Goal: Task Accomplishment & Management: Manage account settings

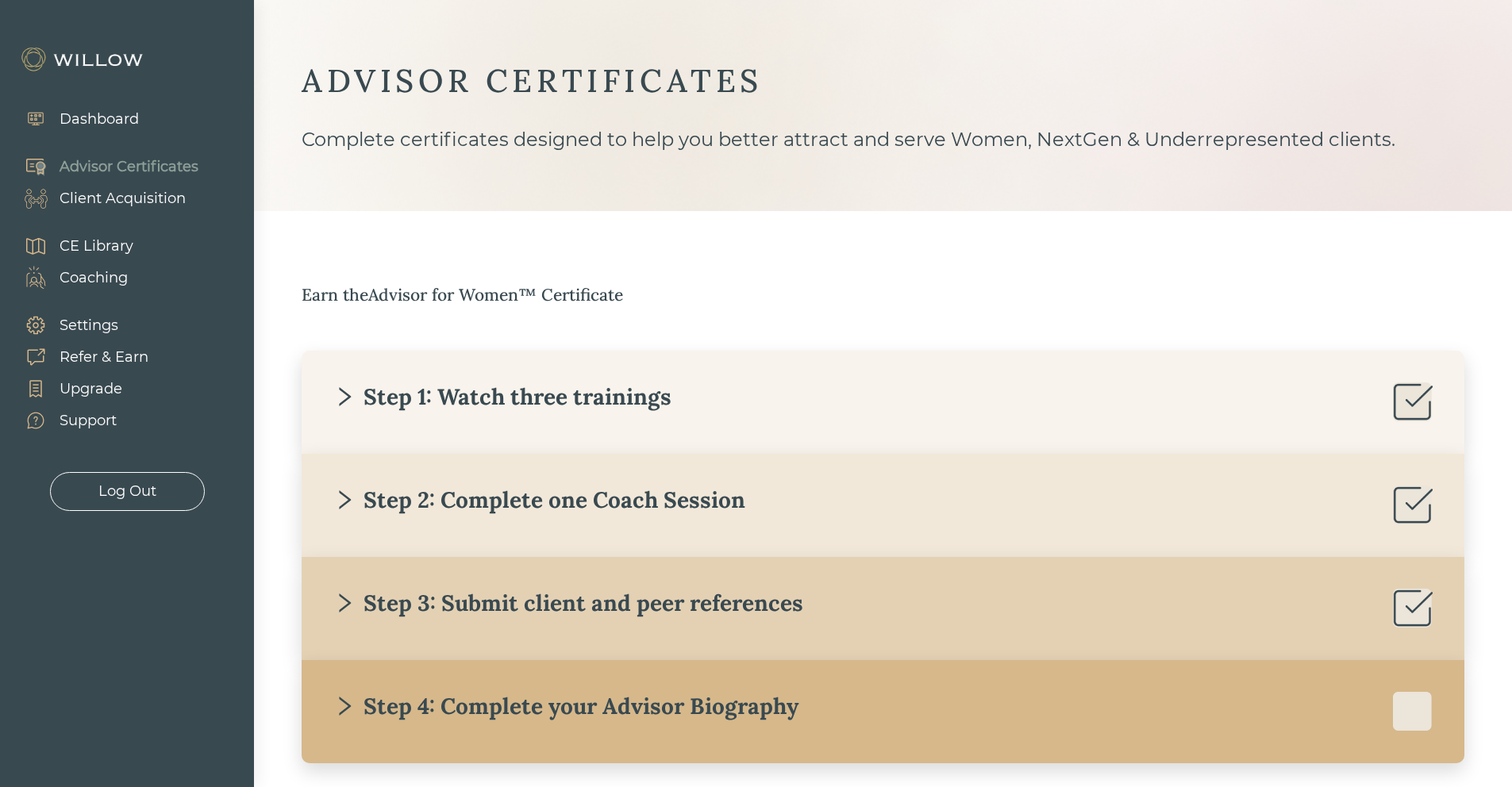
scroll to position [81, 0]
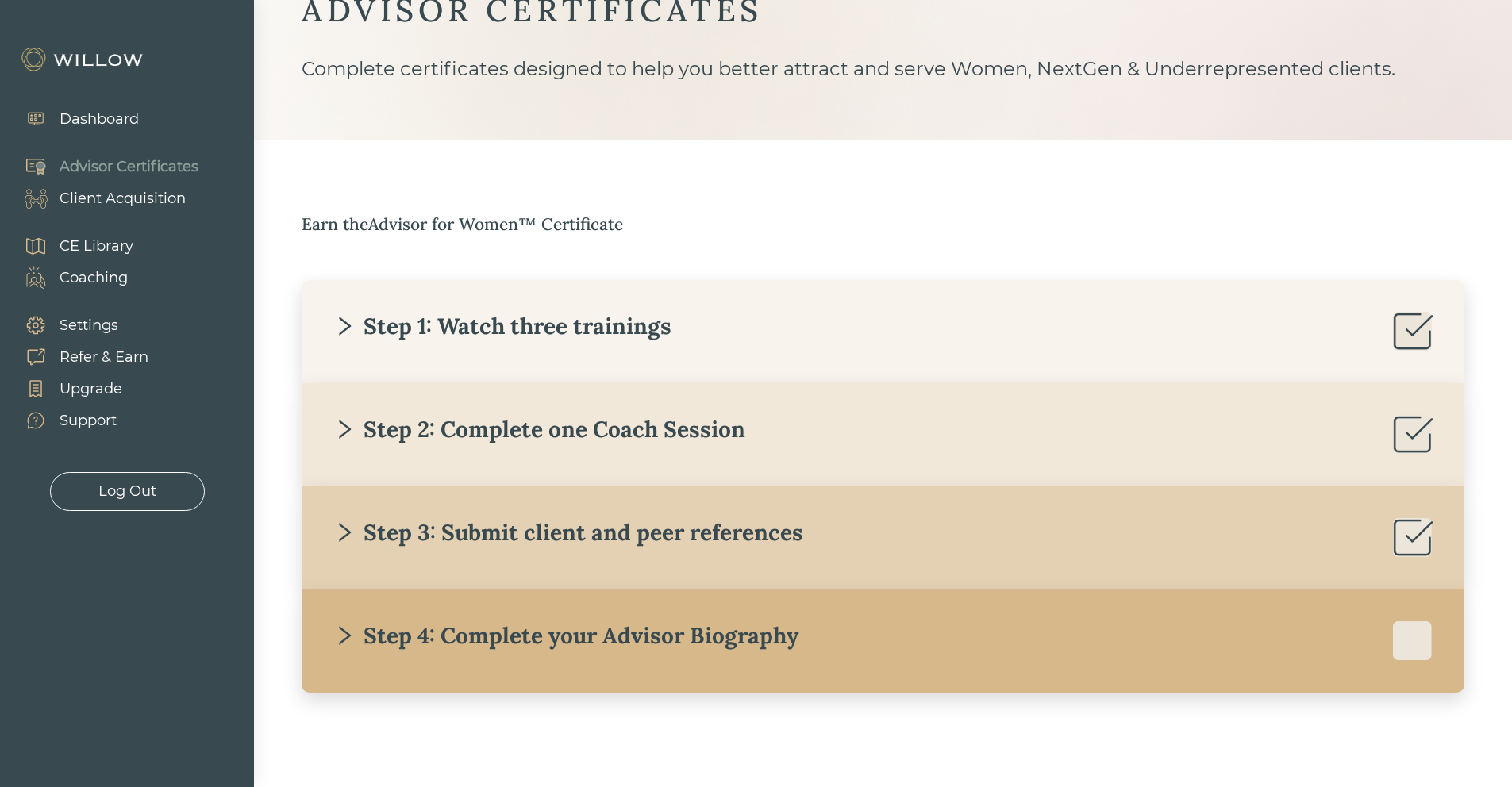
click at [136, 205] on div "Client Acquisition" at bounding box center [123, 198] width 127 height 22
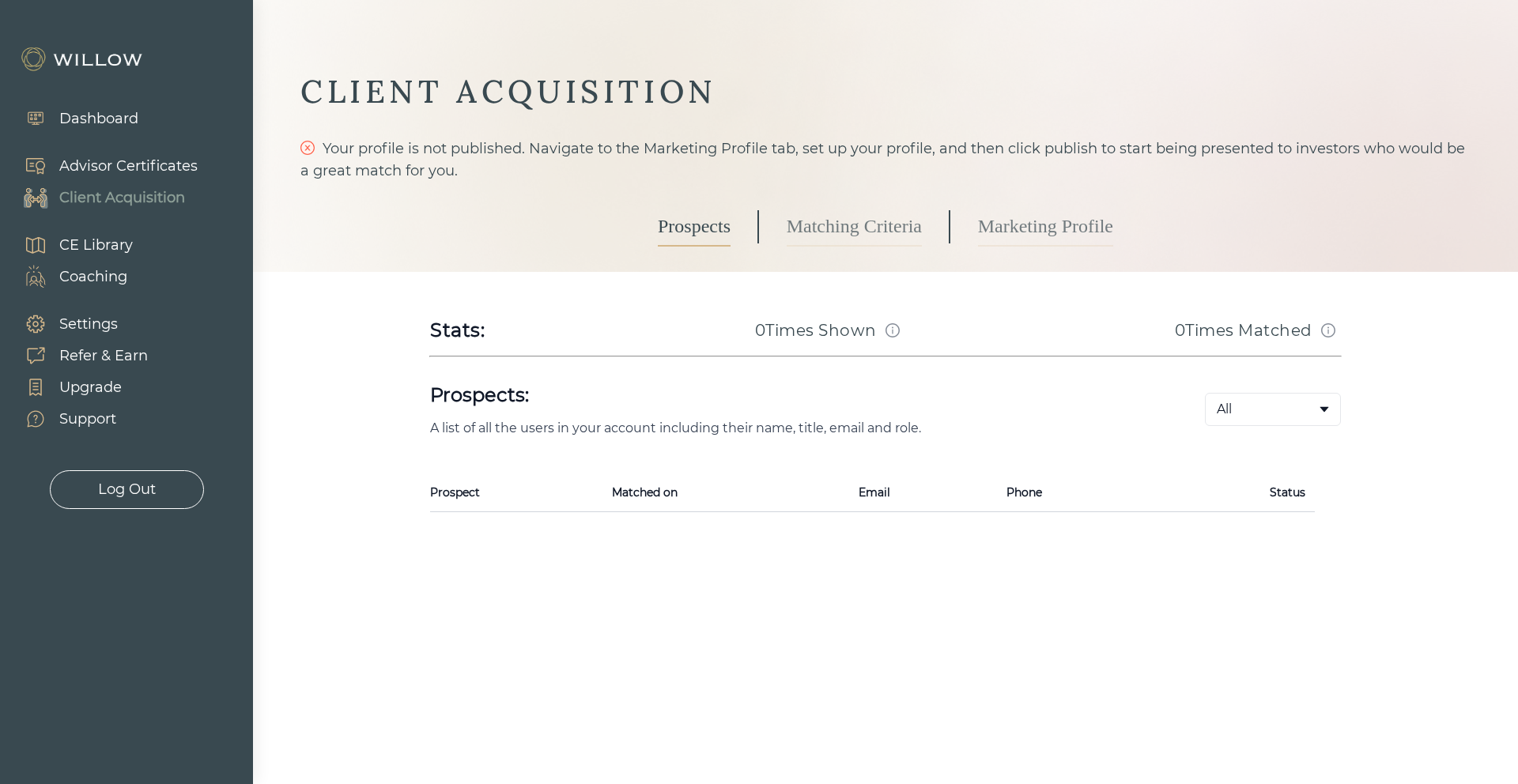
click at [1047, 219] on link "Marketing Profile" at bounding box center [1045, 227] width 136 height 40
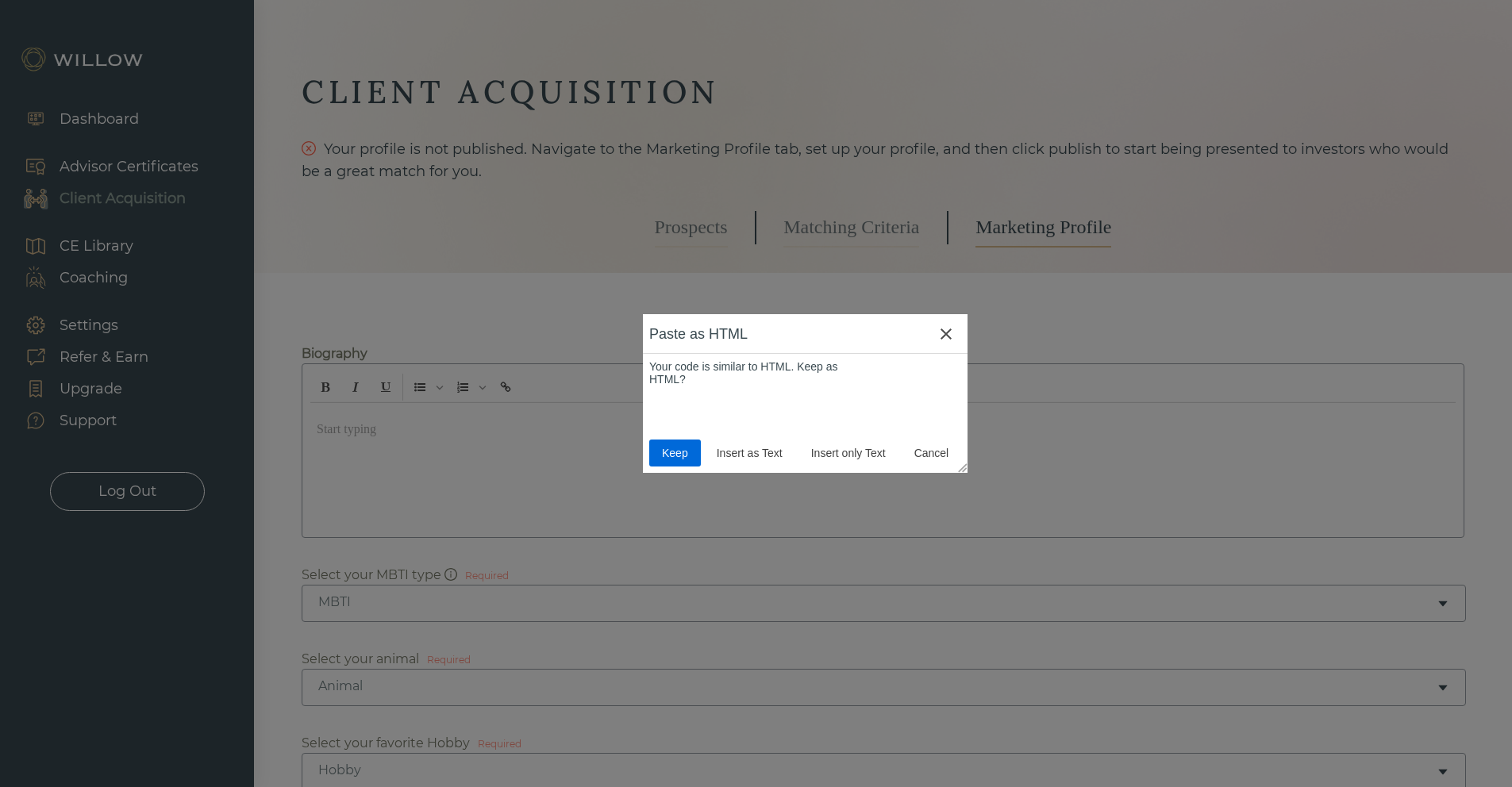
click at [674, 456] on span "Keep" at bounding box center [675, 452] width 39 height 13
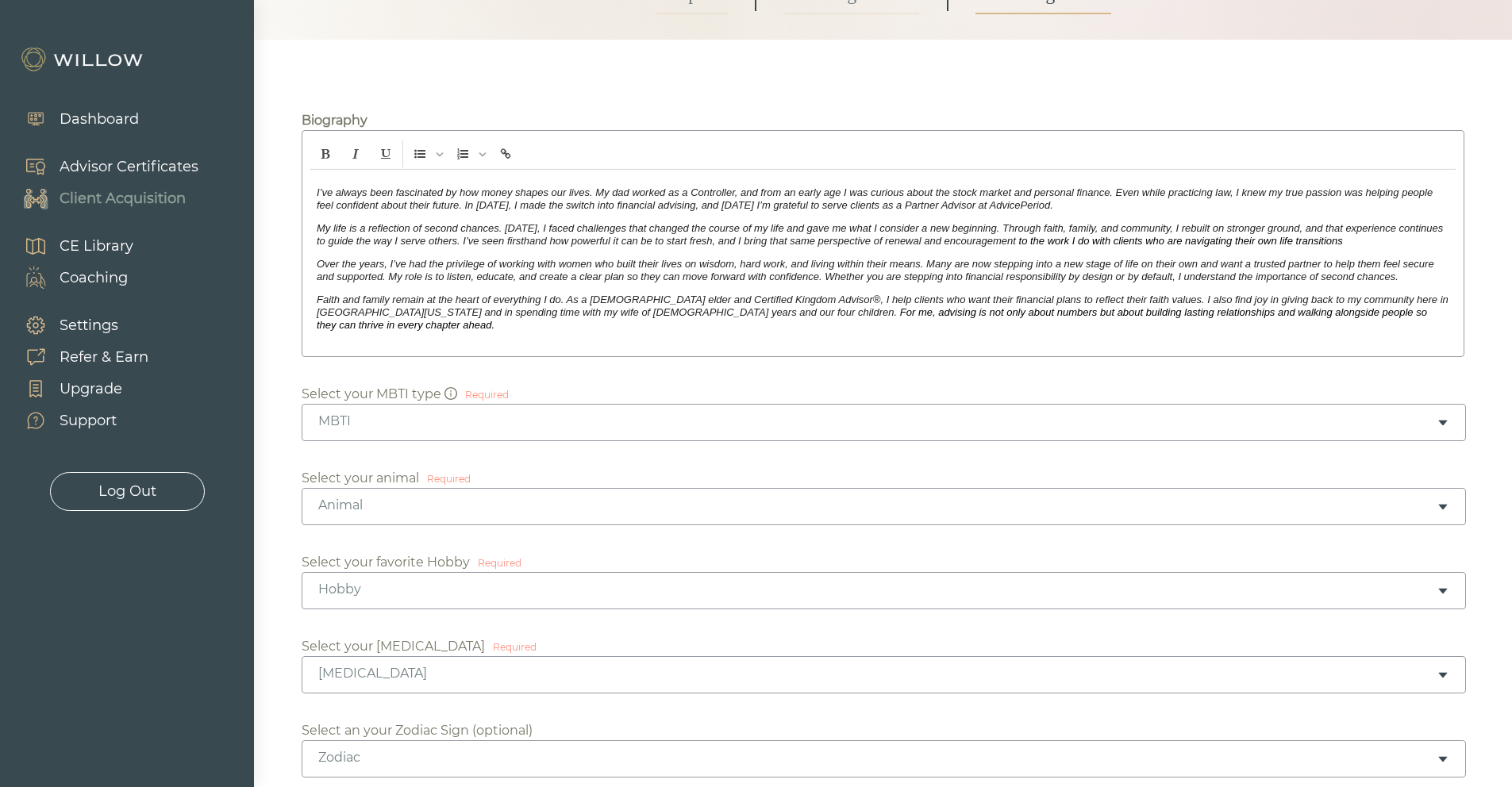
scroll to position [239, 0]
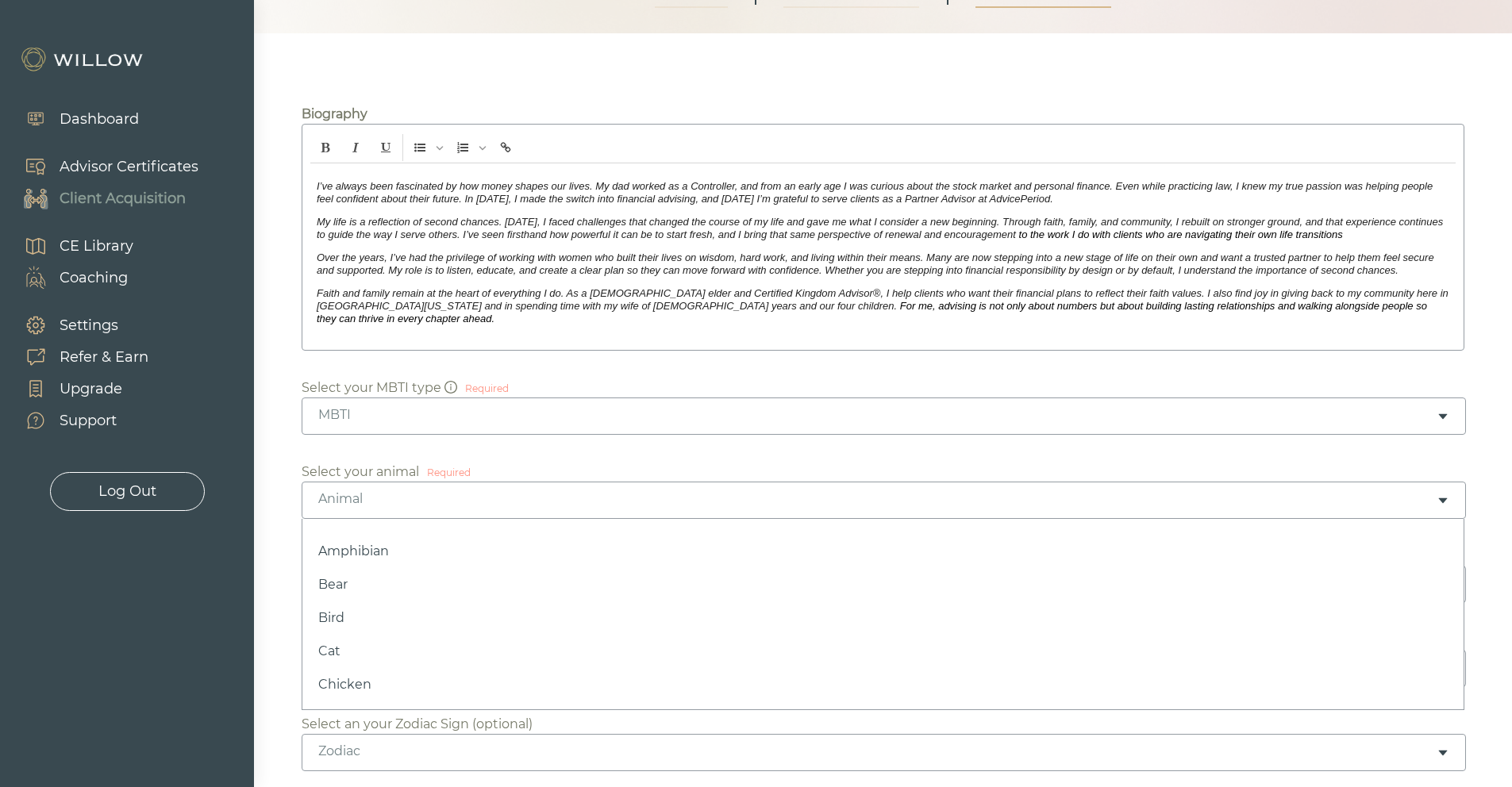
click at [571, 491] on div "Animal" at bounding box center [877, 499] width 1118 height 17
click at [500, 575] on div "Hobby" at bounding box center [877, 583] width 1118 height 17
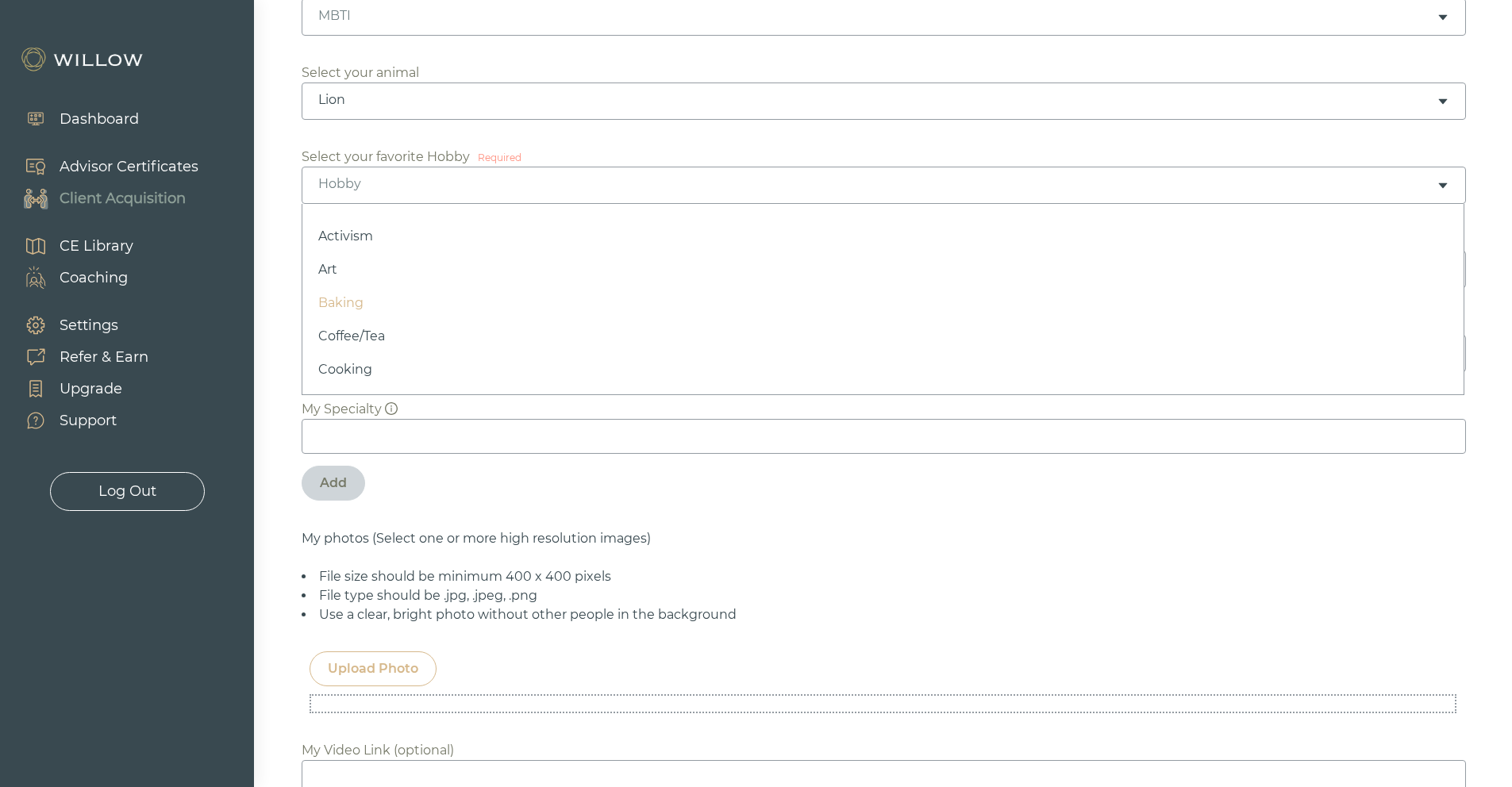
scroll to position [25, 0]
click at [394, 176] on div "Hobby" at bounding box center [877, 184] width 1118 height 17
click at [394, 178] on div "Hobby" at bounding box center [877, 184] width 1118 height 17
click at [505, 180] on div "Gym" at bounding box center [883, 185] width 1164 height 37
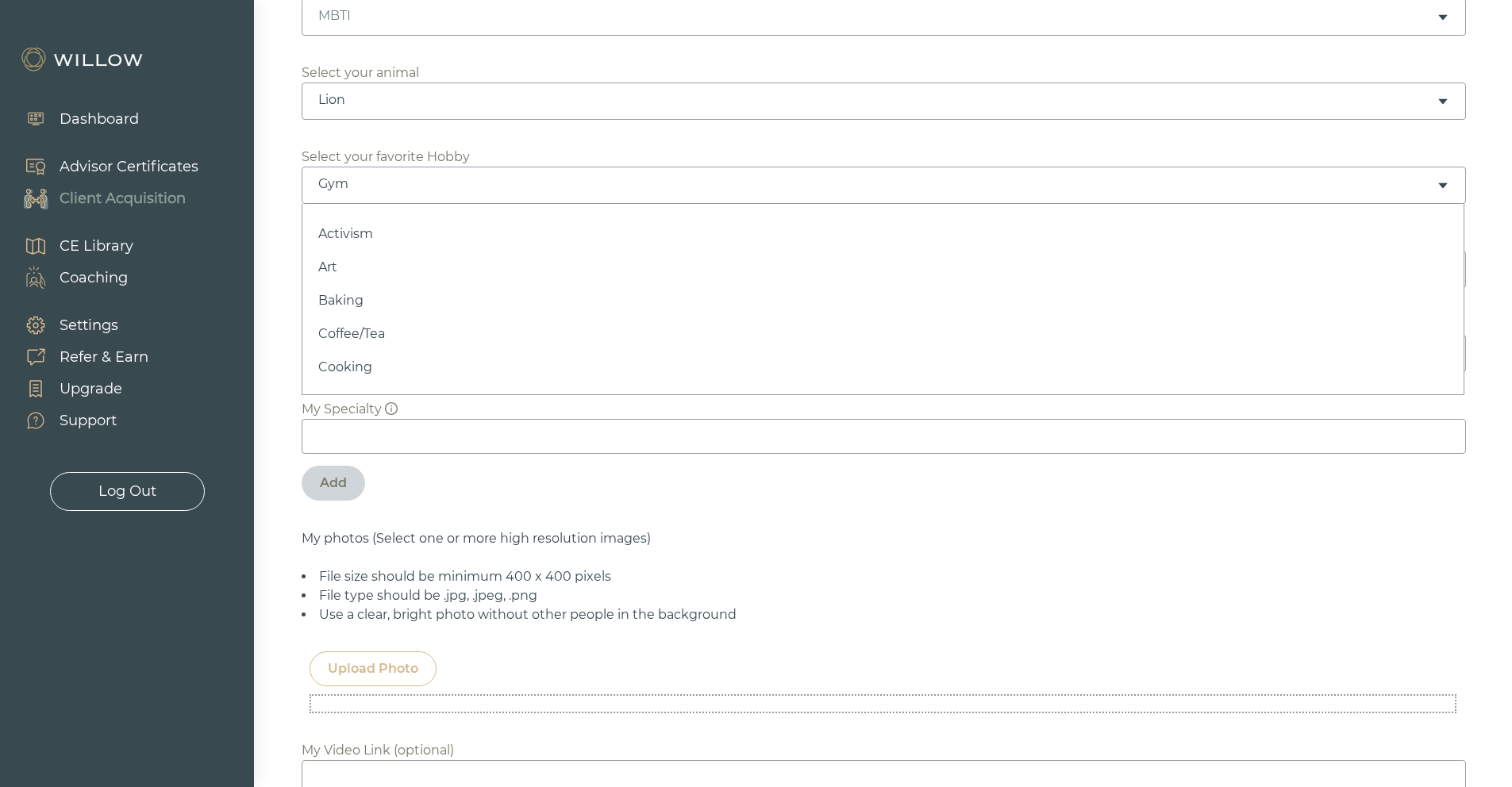
scroll to position [0, 0]
click at [277, 370] on div at bounding box center [756, 394] width 1512 height 787
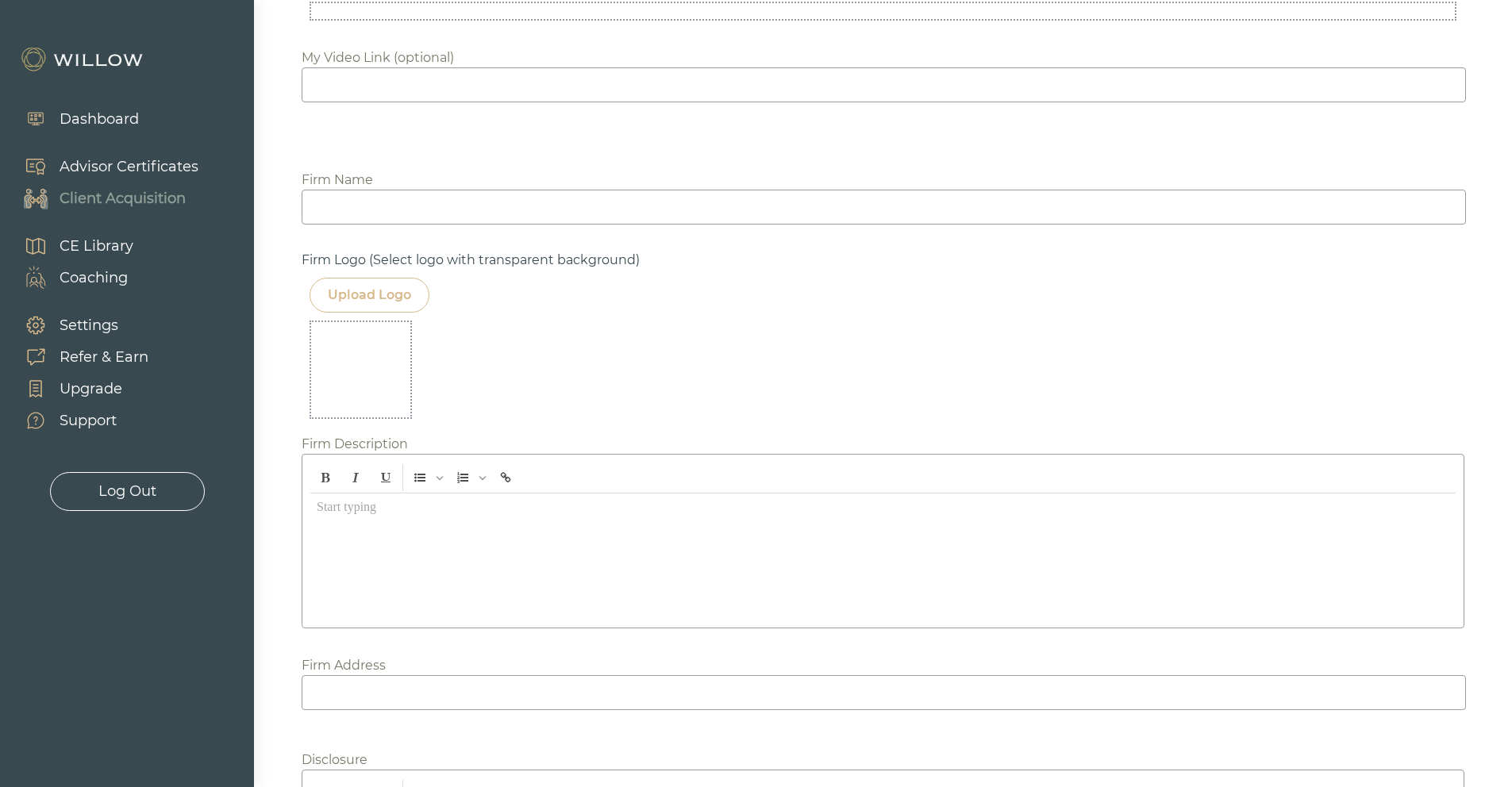
scroll to position [1828, 0]
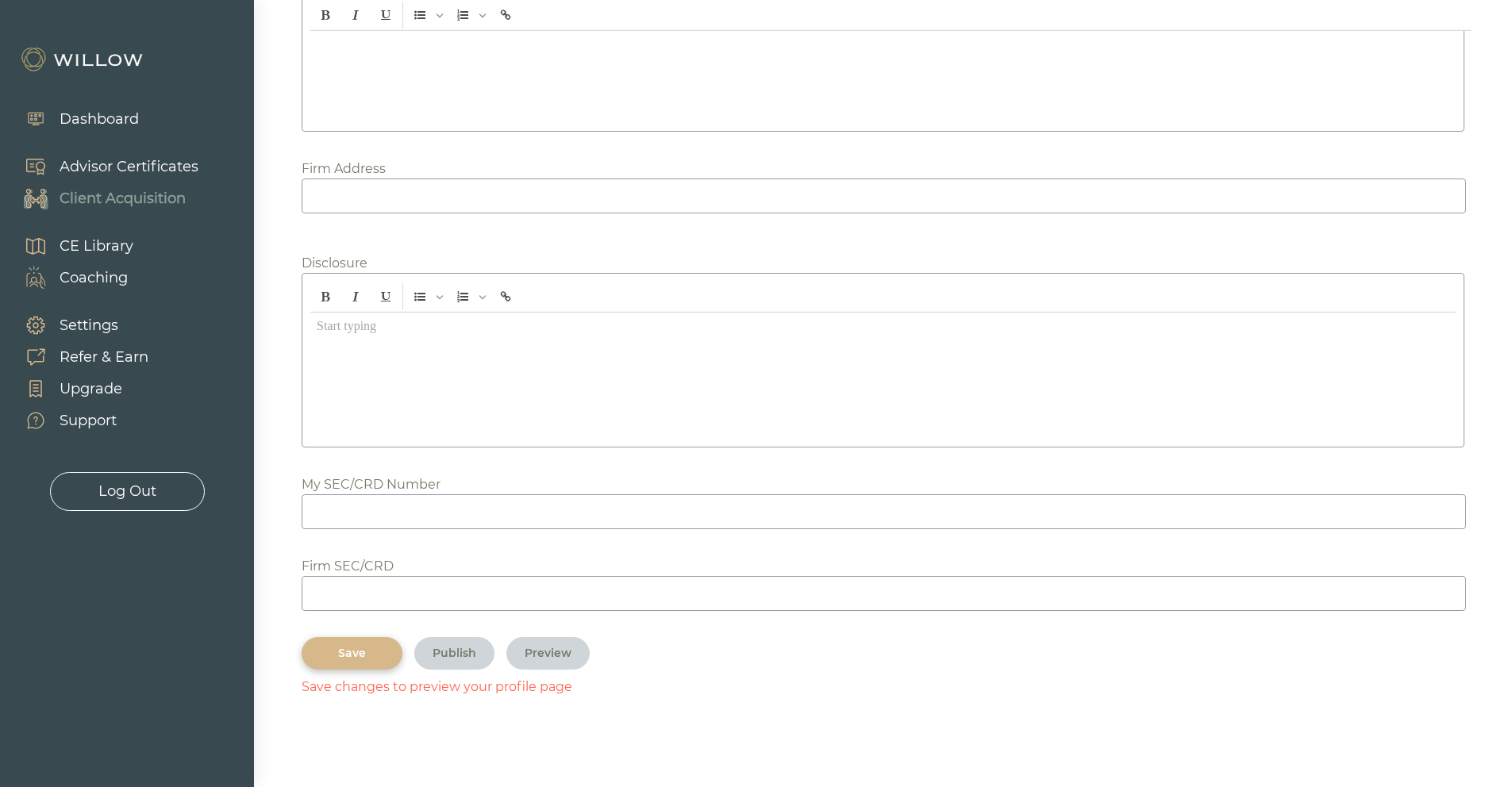
click at [344, 650] on button "Save" at bounding box center [352, 654] width 101 height 33
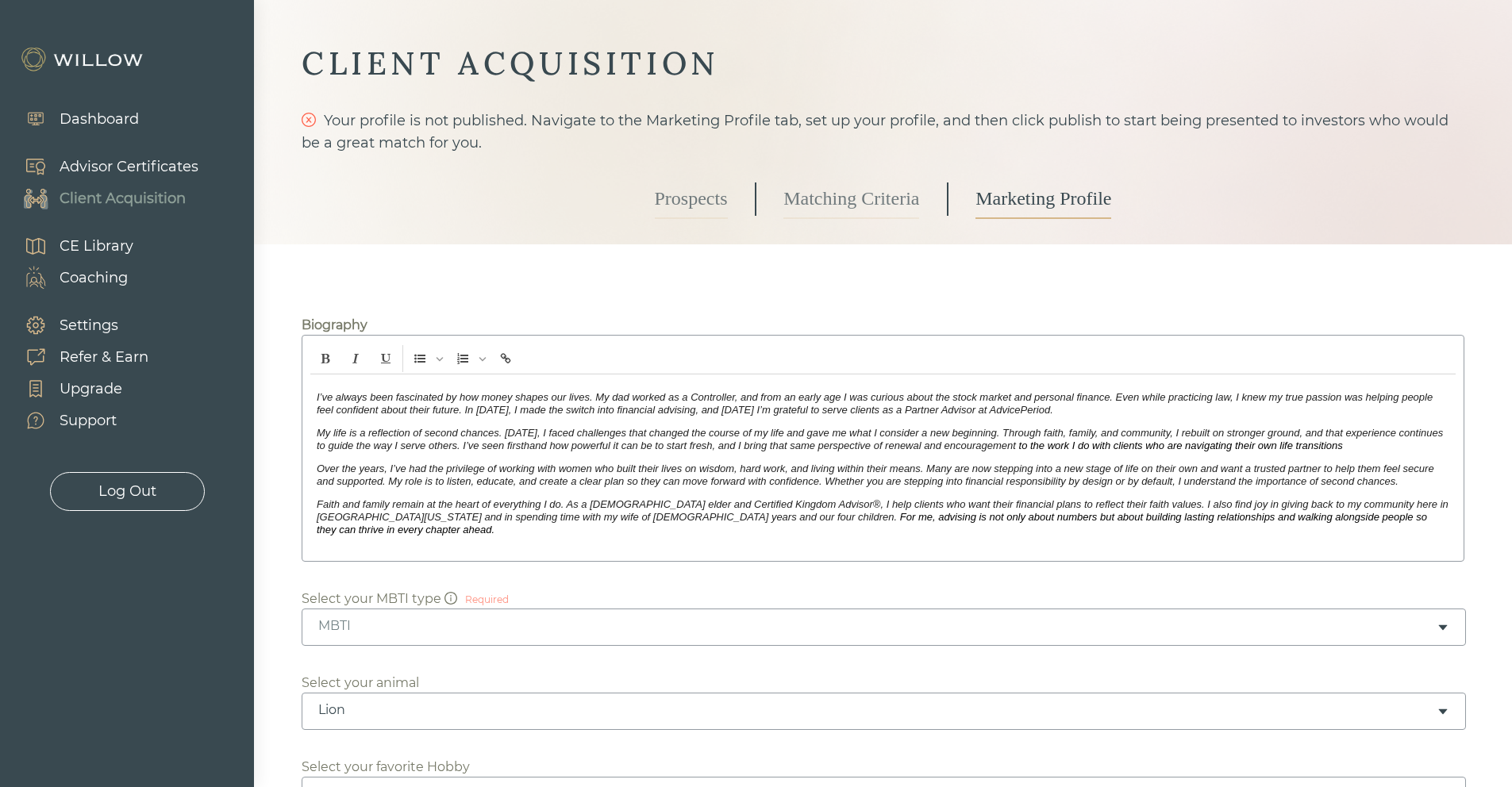
scroll to position [169, 0]
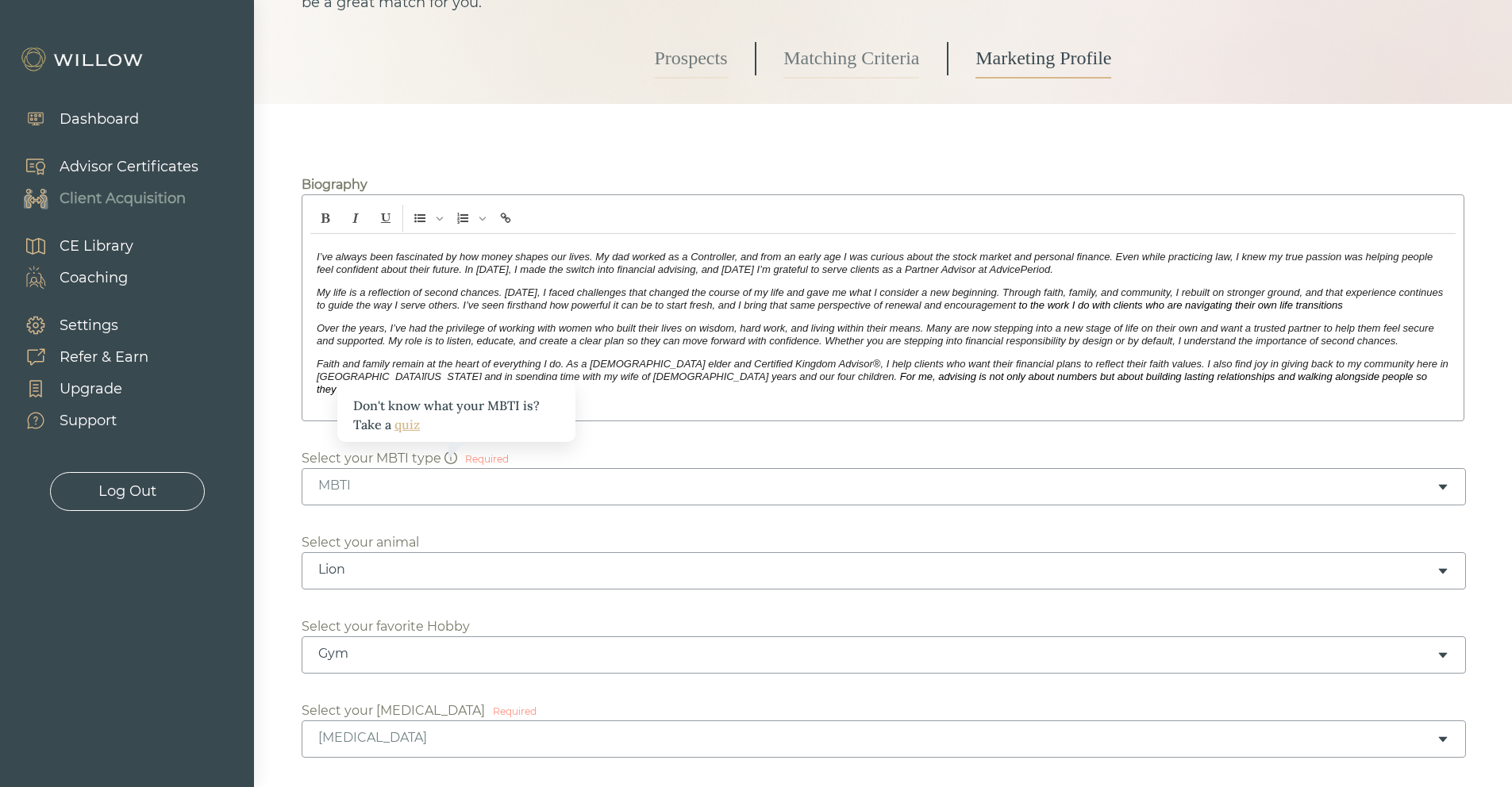
click at [411, 417] on link "quiz" at bounding box center [407, 425] width 25 height 16
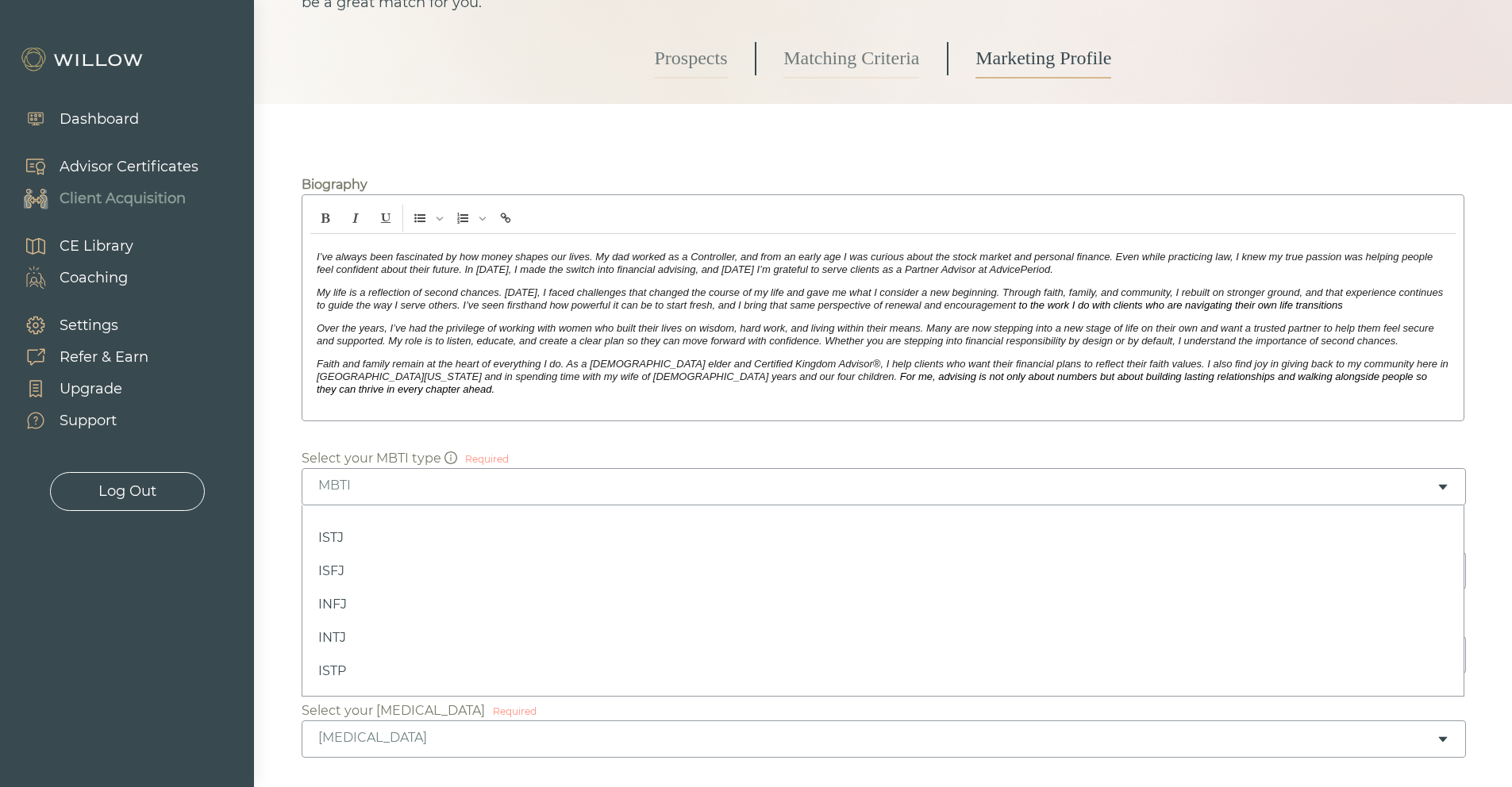
click at [443, 477] on div "MBTI" at bounding box center [877, 485] width 1118 height 17
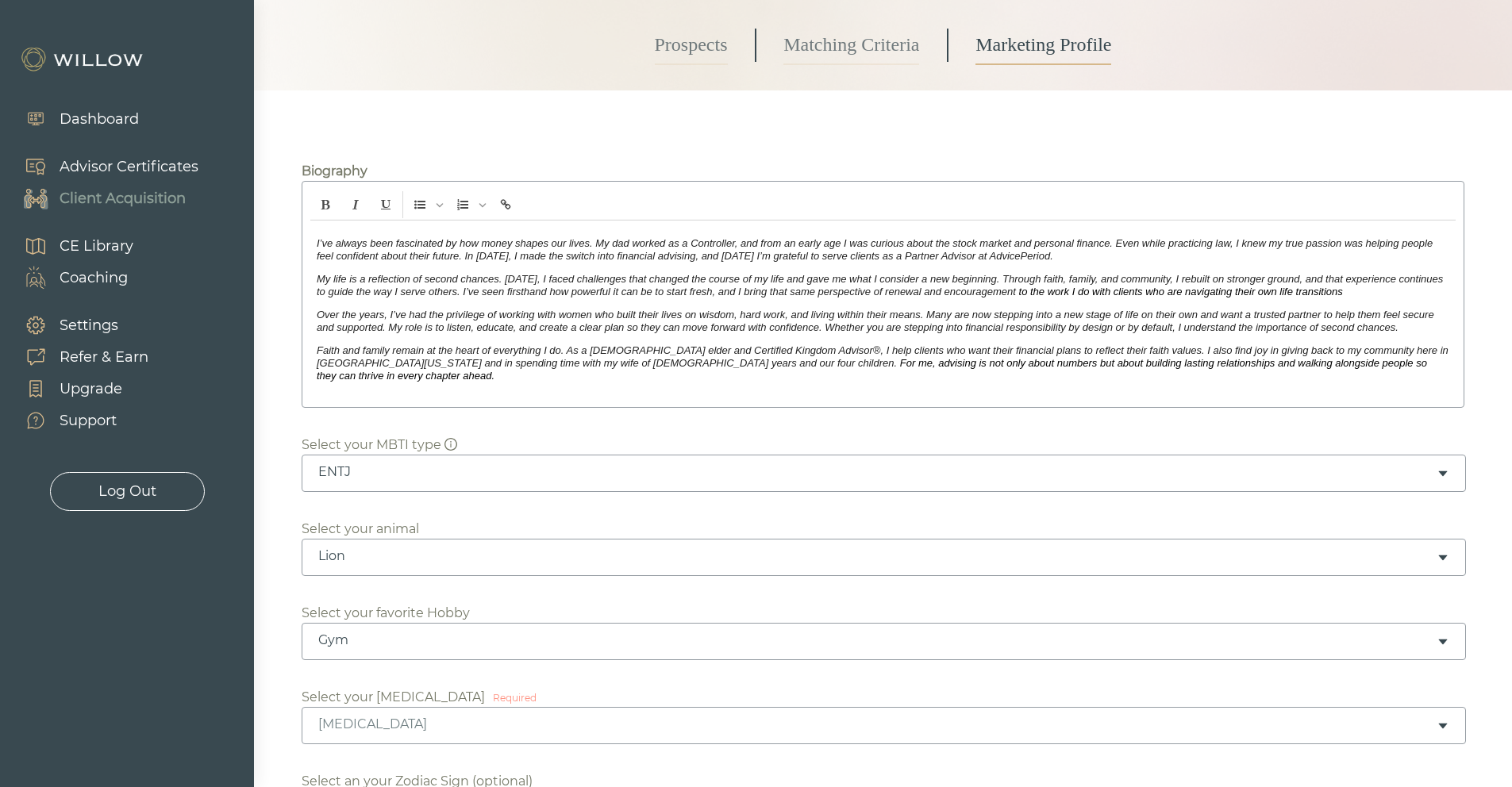
scroll to position [275, 0]
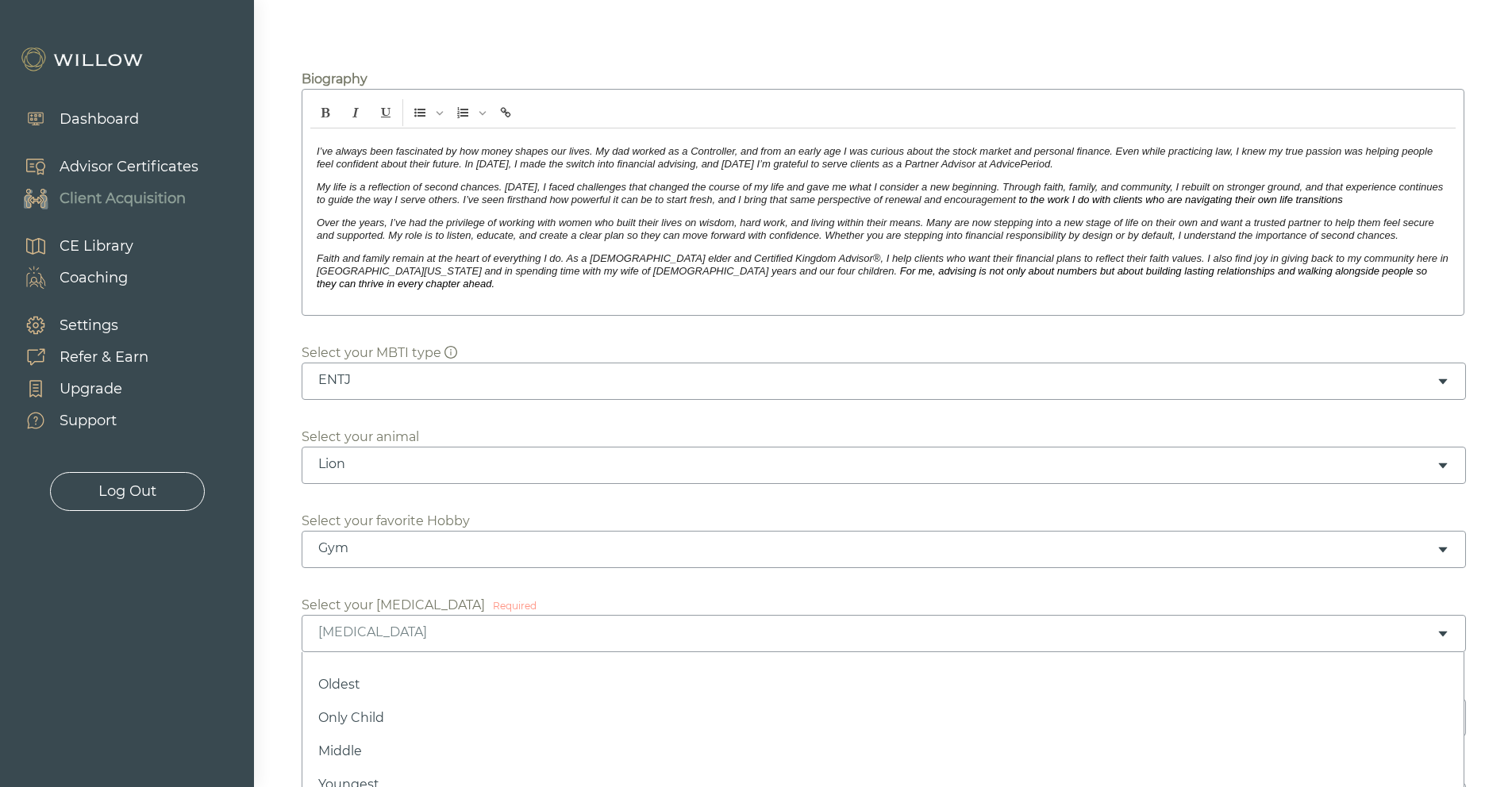
click at [471, 623] on div "[MEDICAL_DATA]" at bounding box center [877, 632] width 1118 height 17
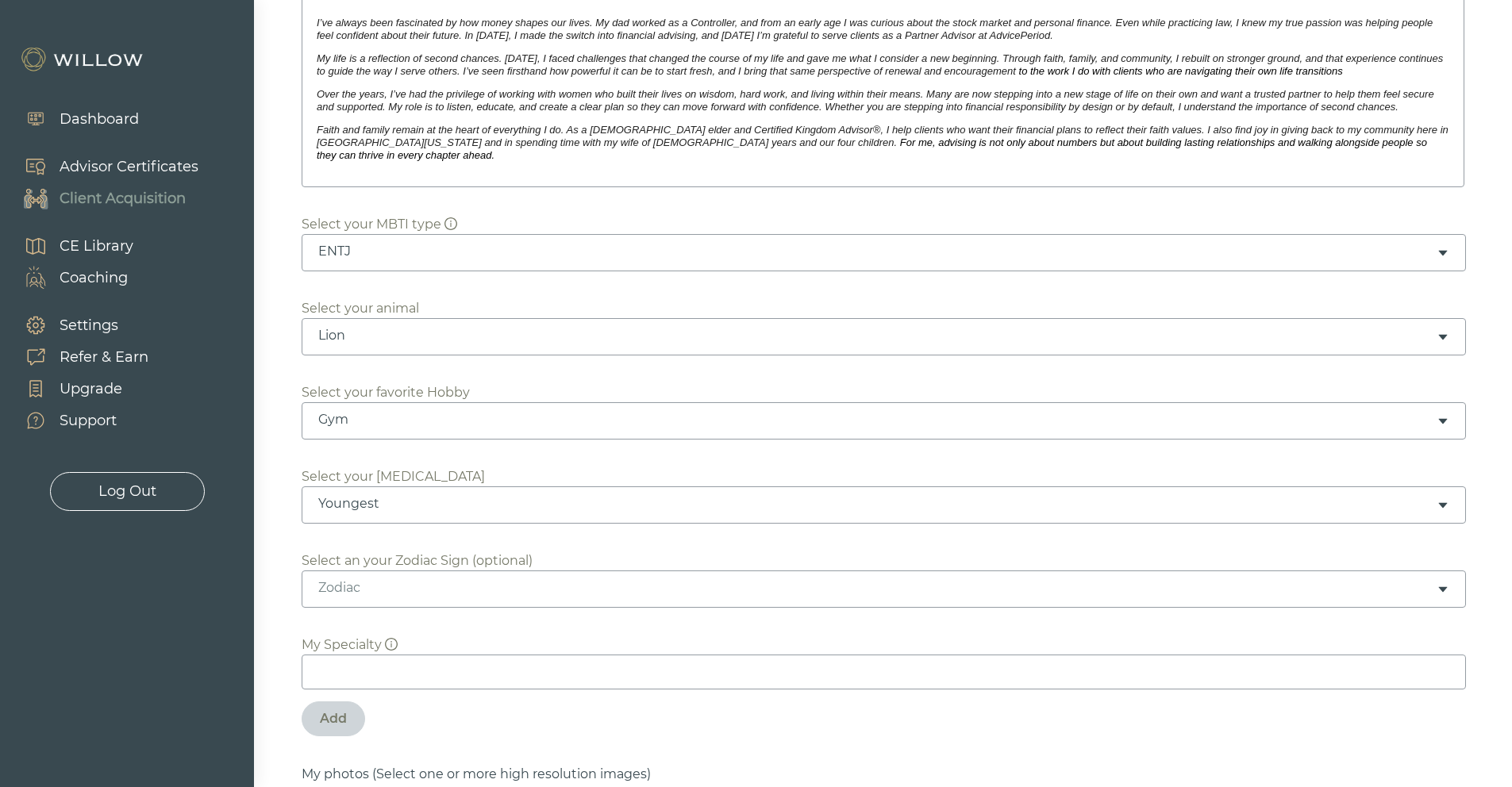
scroll to position [407, 0]
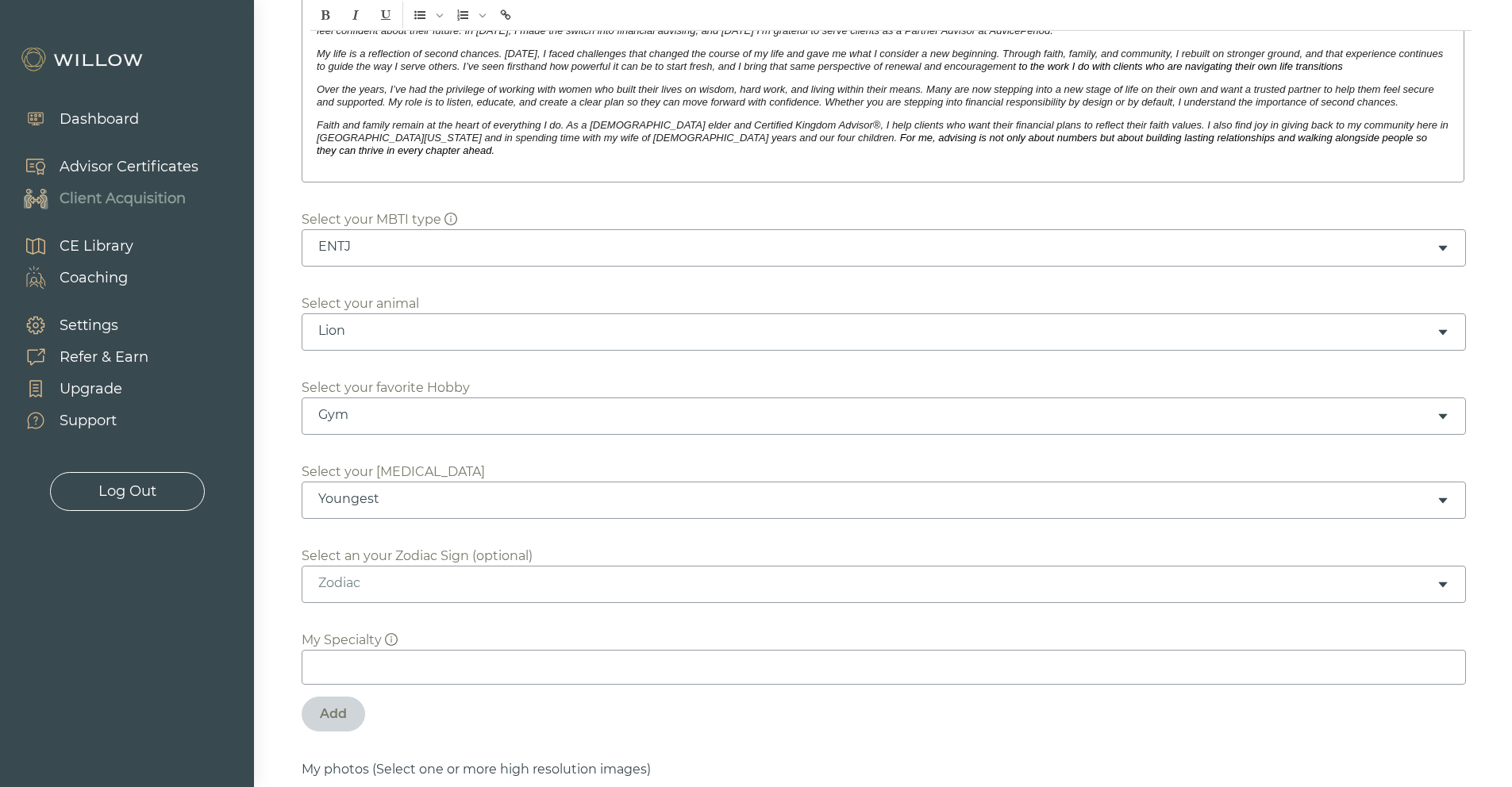
click at [575, 650] on input at bounding box center [883, 667] width 1164 height 35
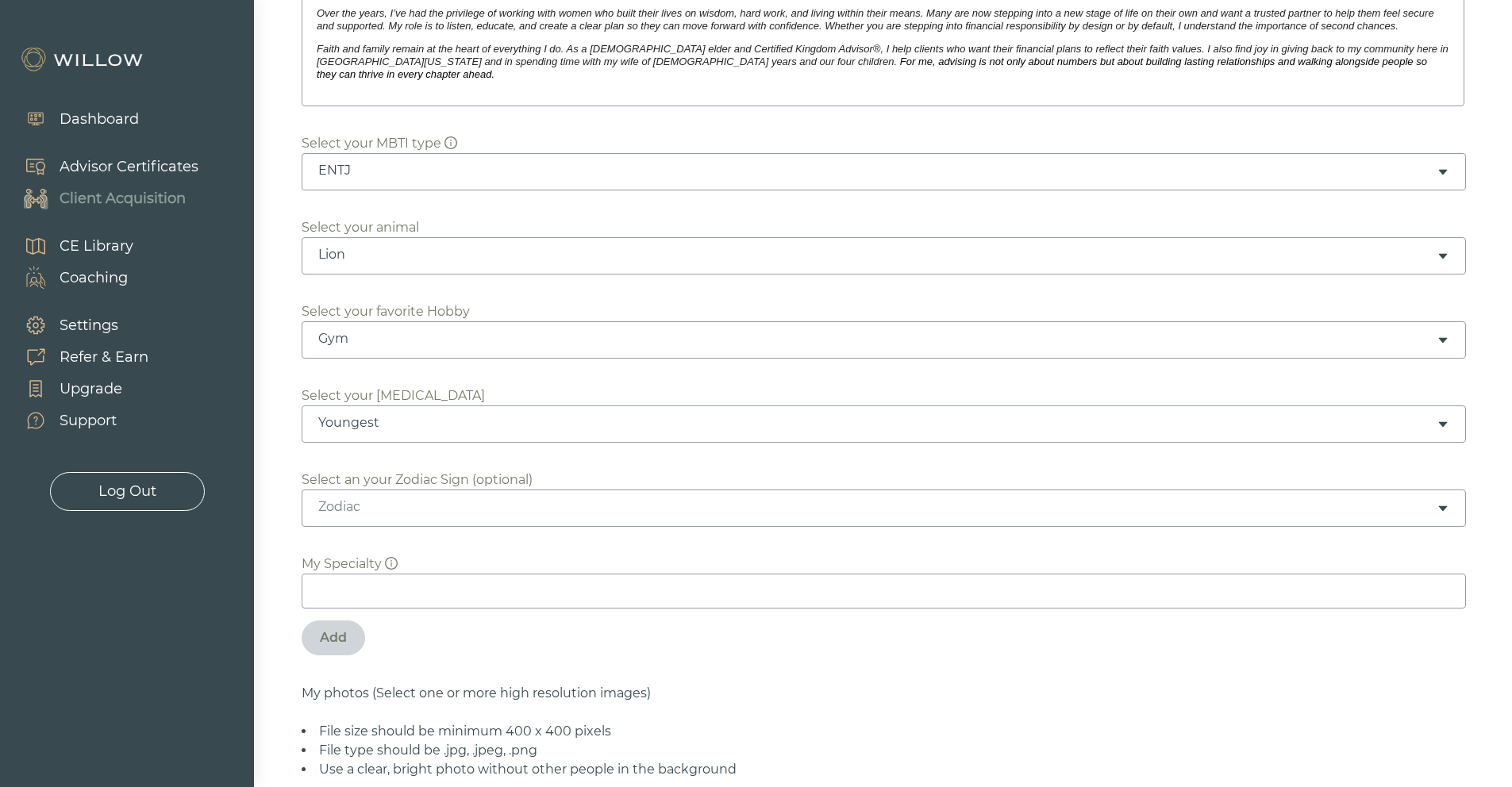
scroll to position [706, 0]
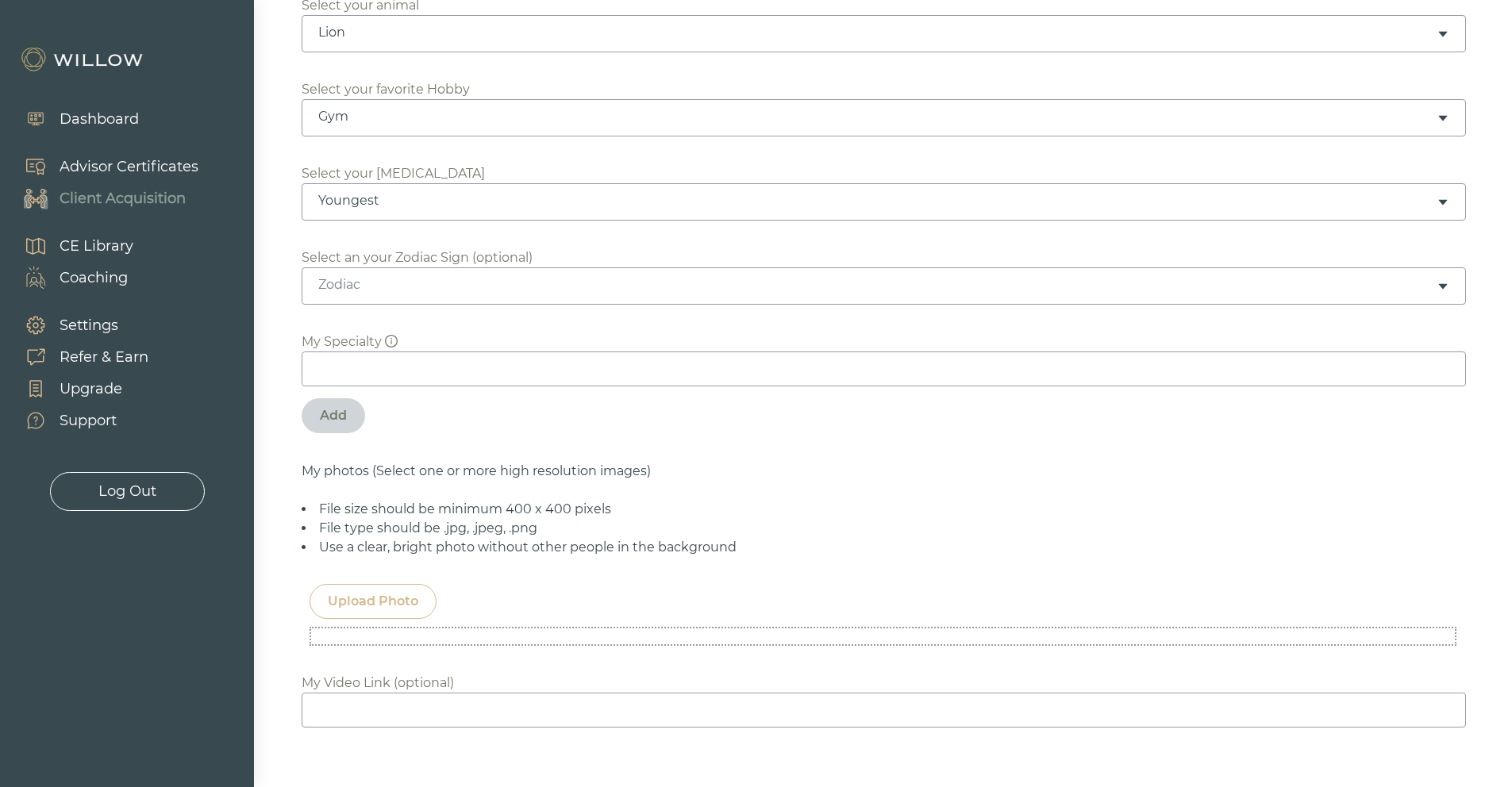
click at [407, 592] on div "Upload Photo" at bounding box center [373, 602] width 90 height 19
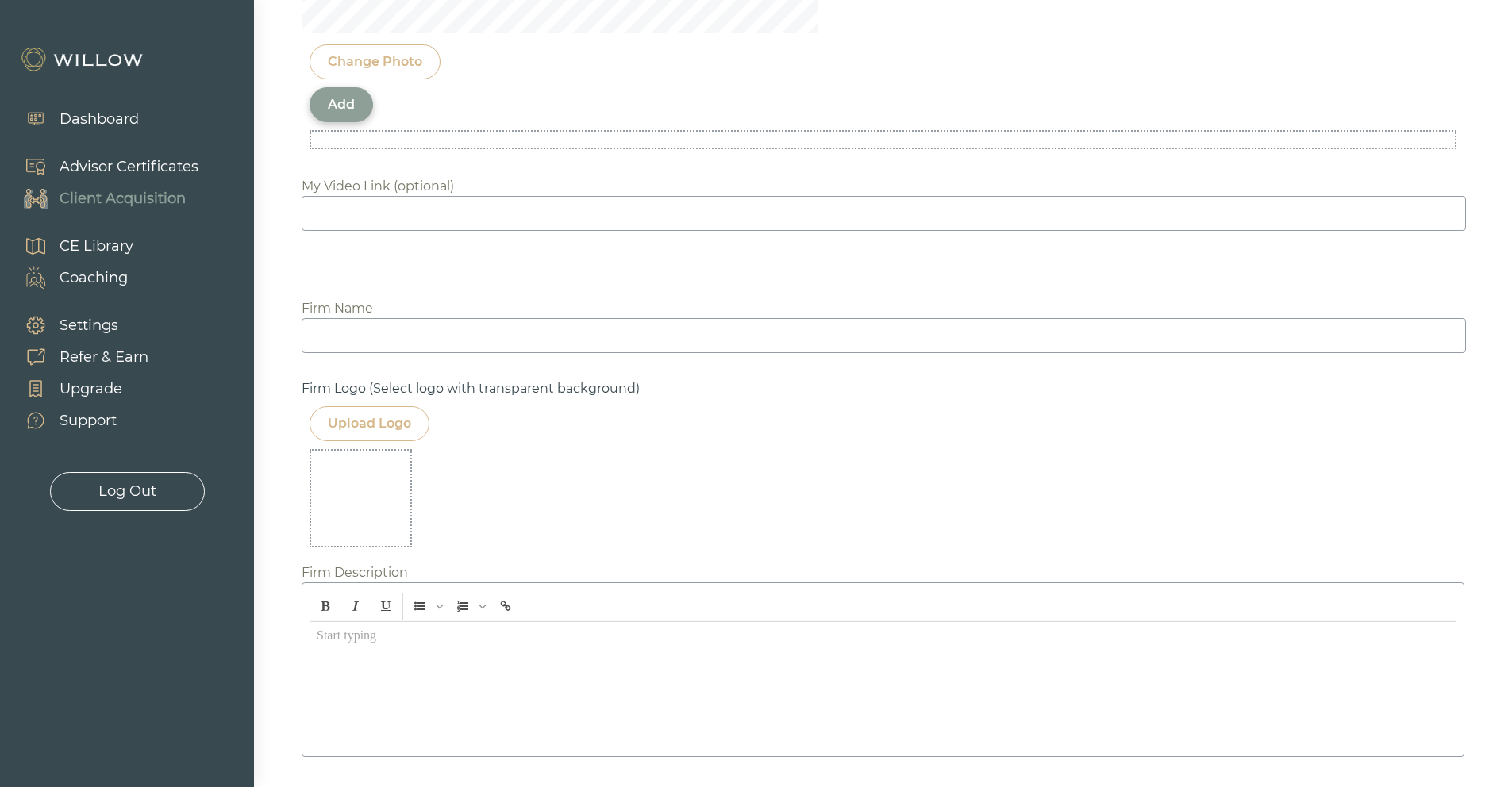
scroll to position [1672, 0]
click at [387, 417] on div "Upload Logo" at bounding box center [369, 421] width 83 height 19
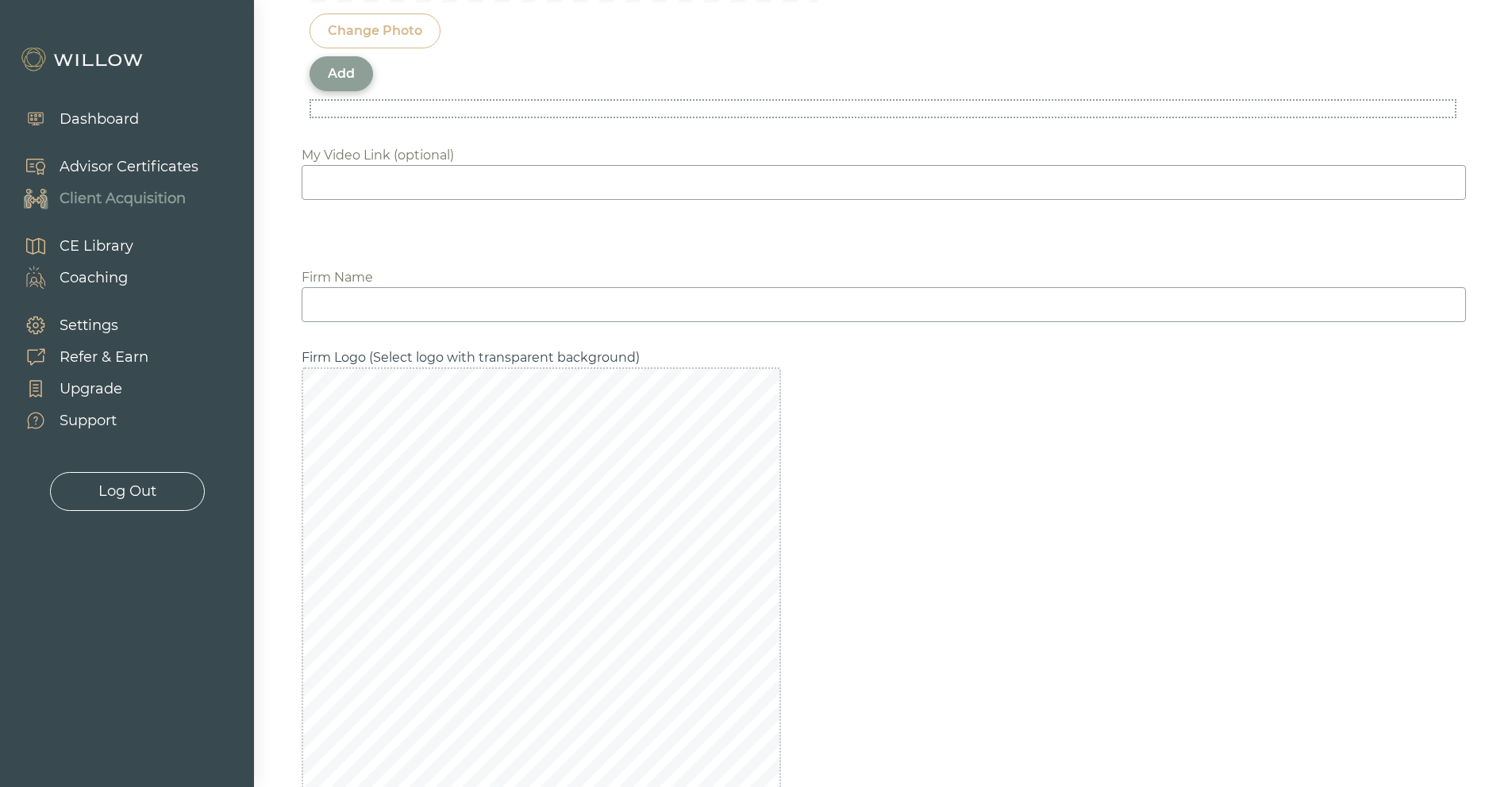
scroll to position [2046, 0]
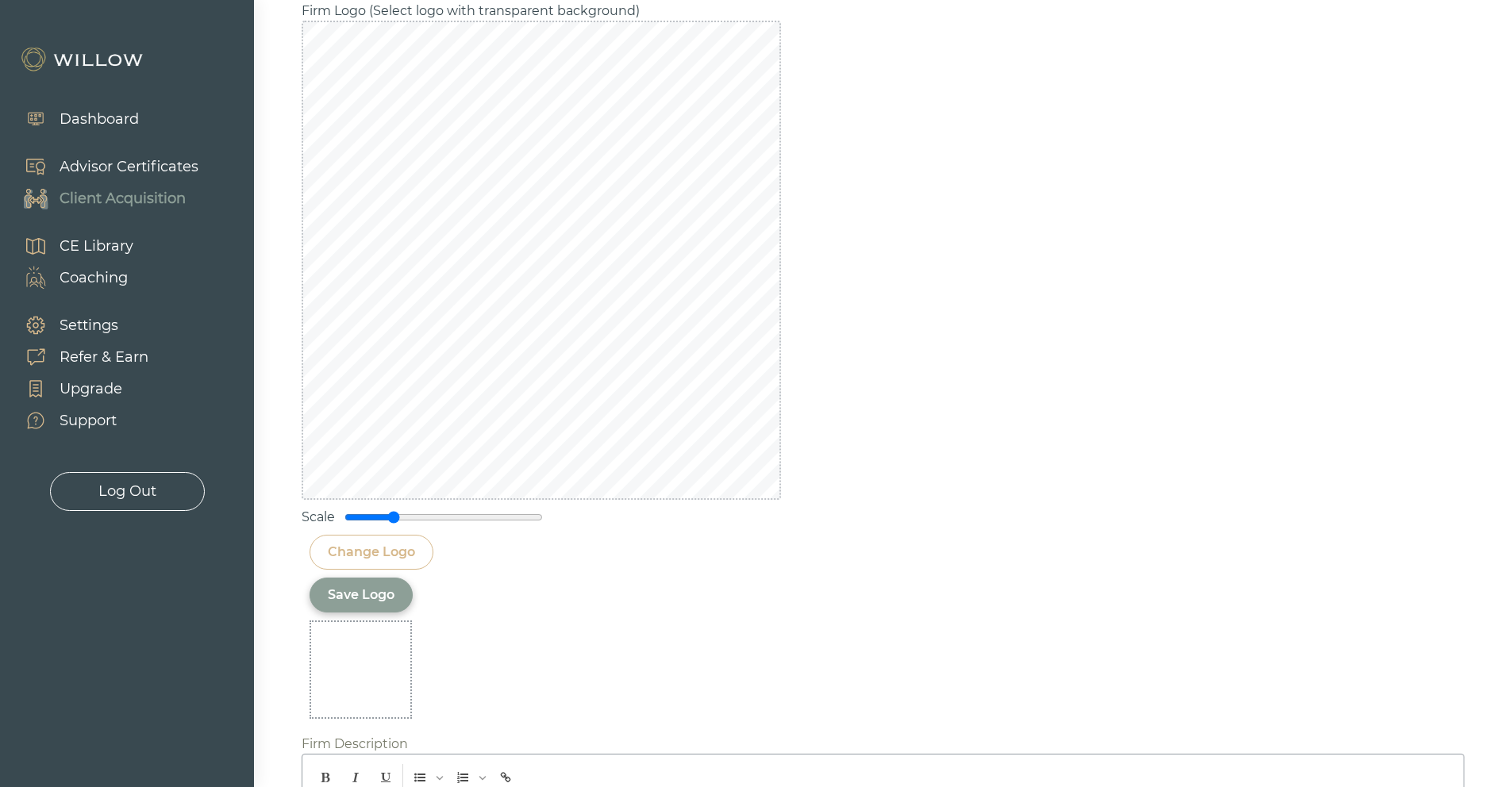
drag, startPoint x: 428, startPoint y: 502, endPoint x: 396, endPoint y: 503, distance: 32.0
click at [396, 511] on input "range" at bounding box center [443, 517] width 199 height 13
click at [398, 543] on div "Change Logo" at bounding box center [371, 552] width 88 height 19
type input "0.55"
click at [397, 511] on input "range" at bounding box center [443, 517] width 199 height 13
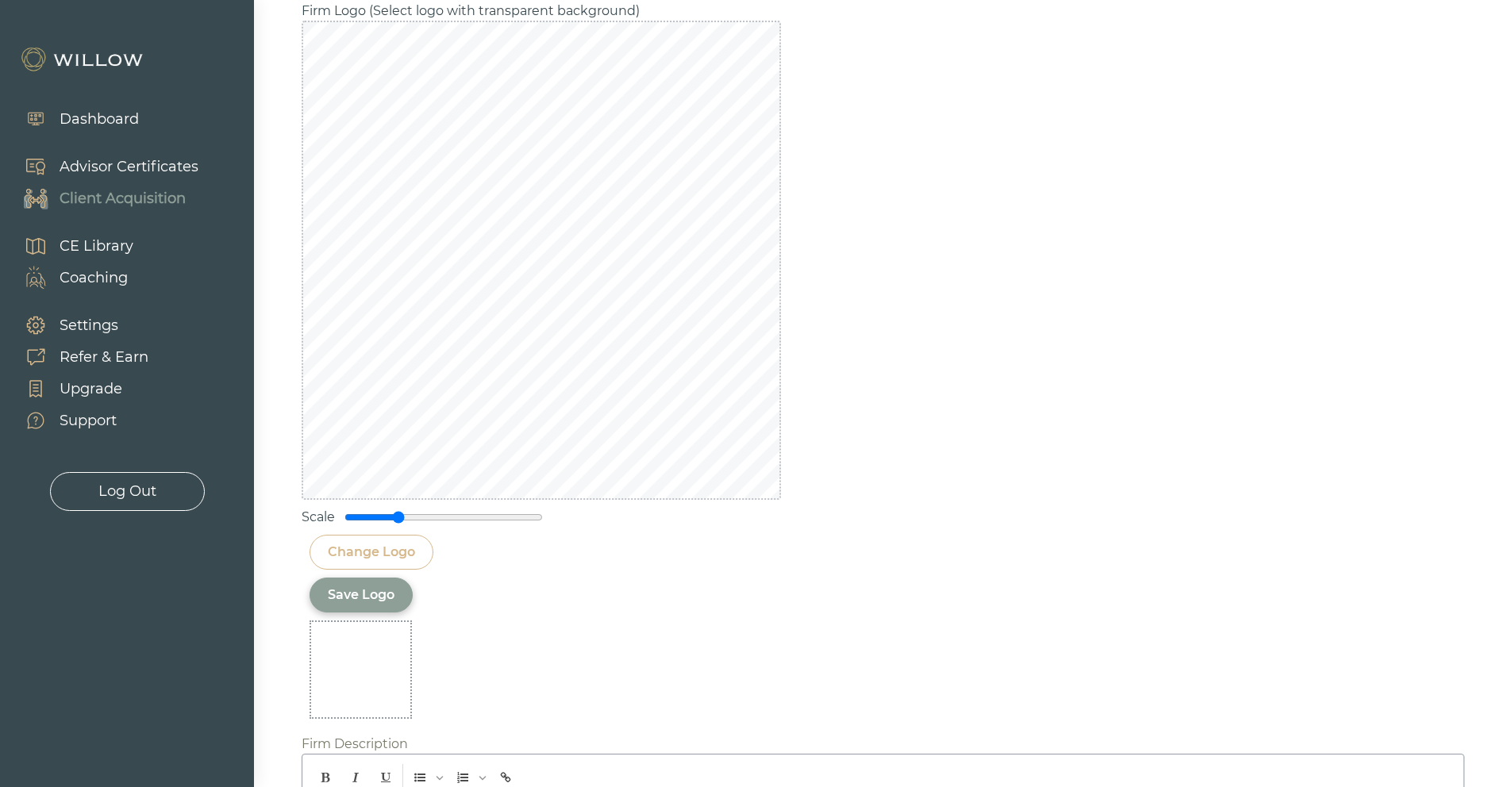
click at [403, 543] on div "Change Logo" at bounding box center [371, 552] width 88 height 19
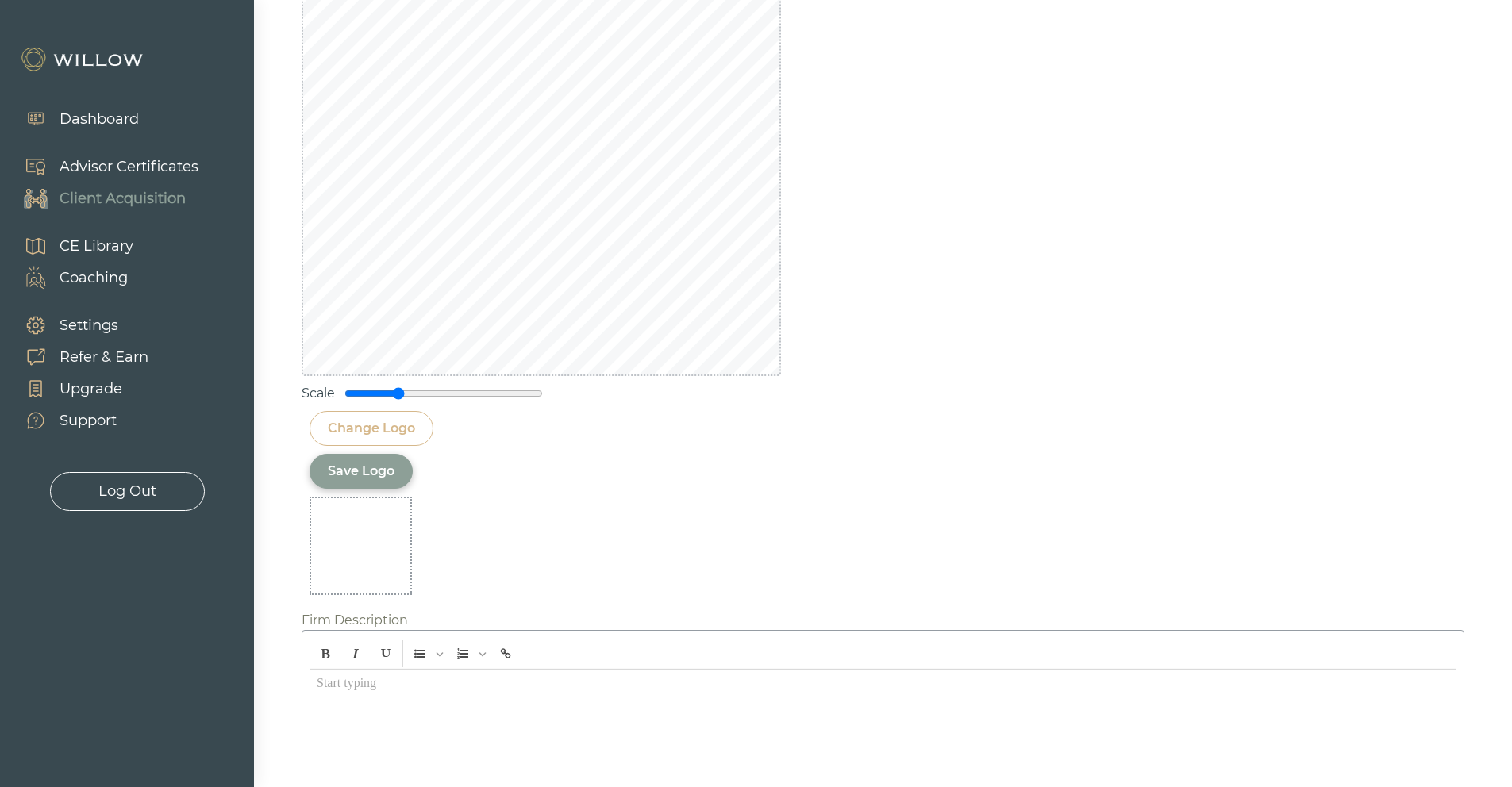
click at [355, 462] on div "Save Logo" at bounding box center [361, 472] width 67 height 19
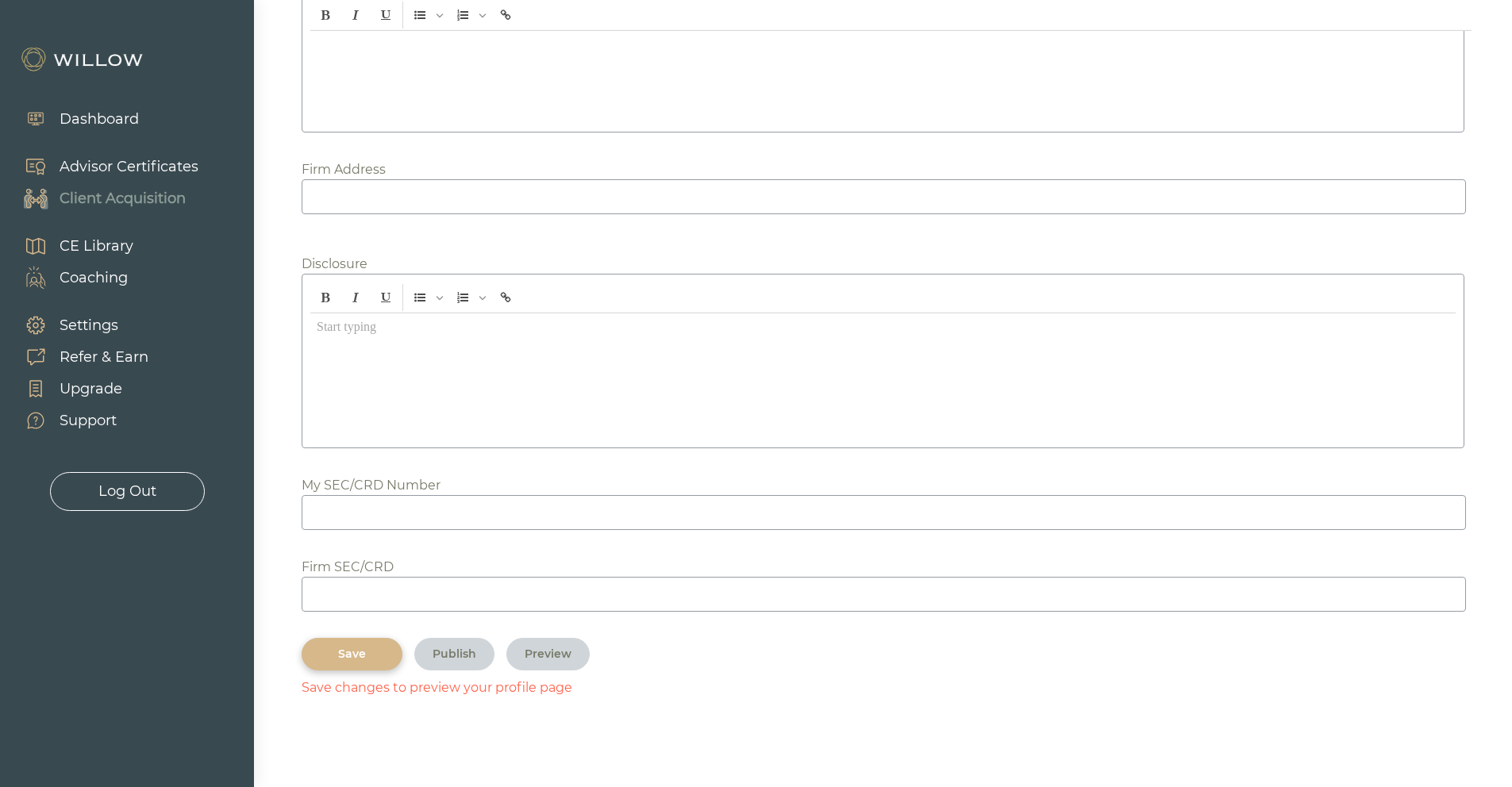
scroll to position [2294, 0]
click at [358, 645] on div "Save" at bounding box center [352, 653] width 64 height 16
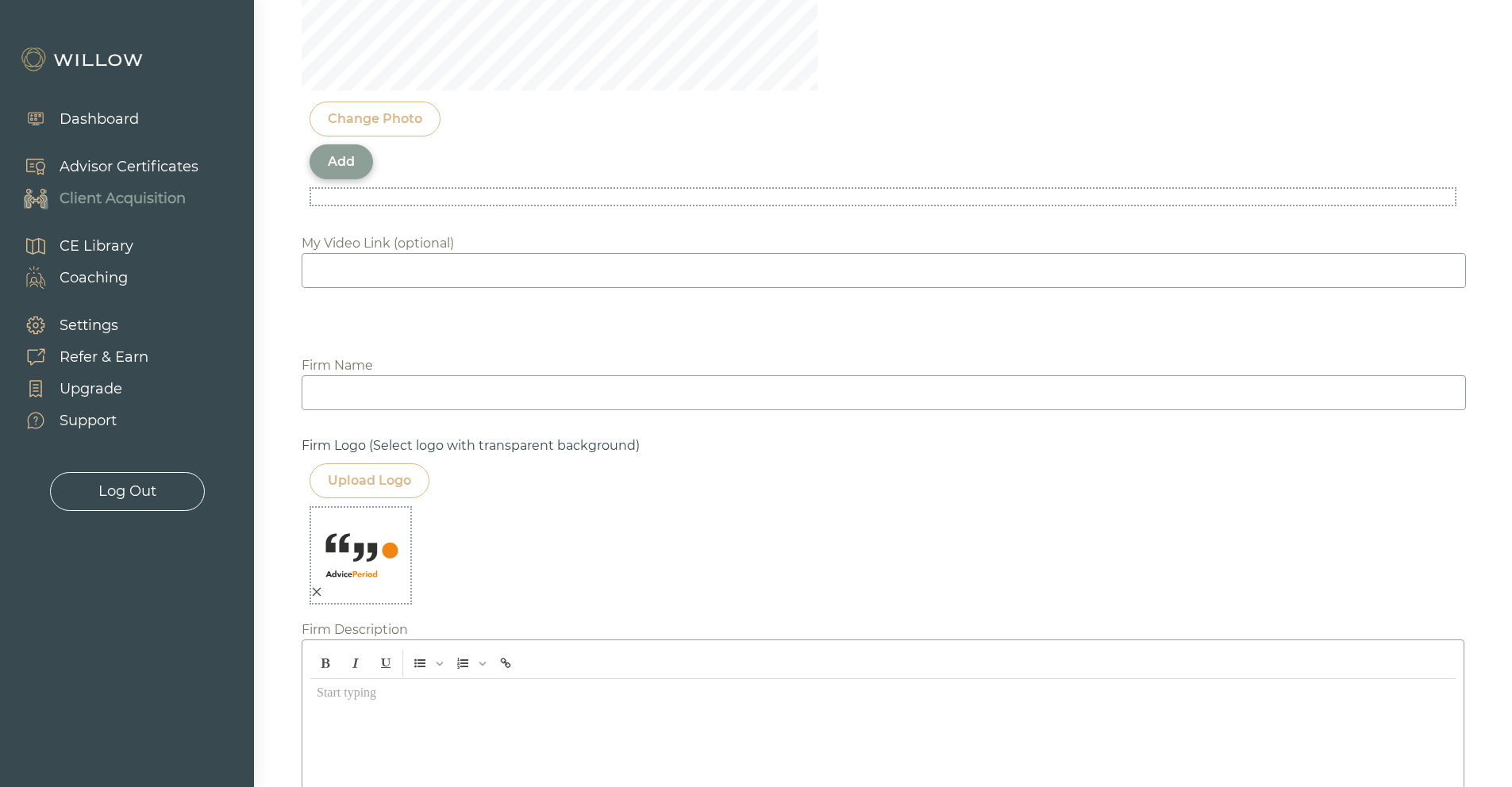
scroll to position [1434, 0]
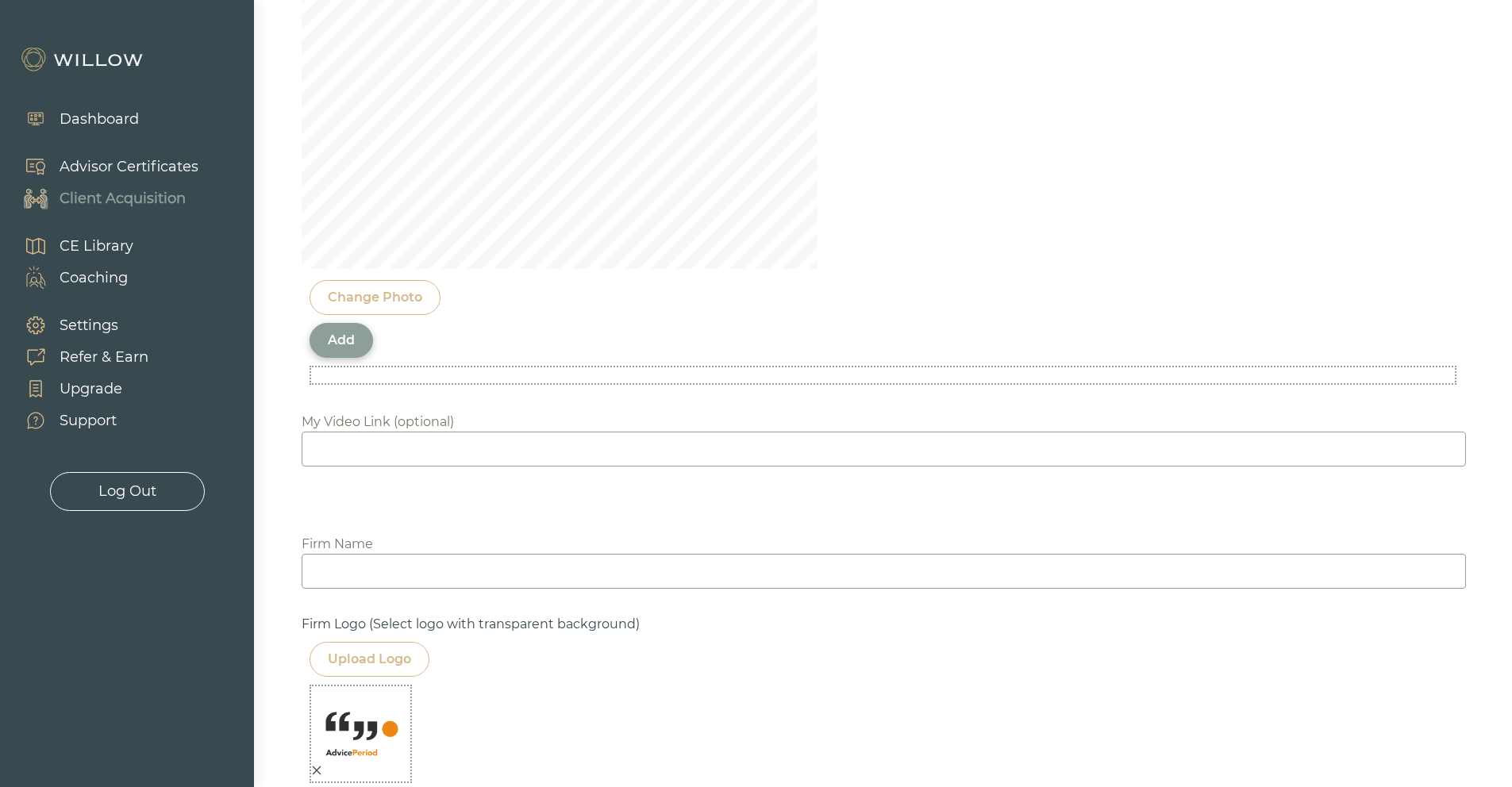
click at [346, 331] on div "Add" at bounding box center [341, 341] width 27 height 19
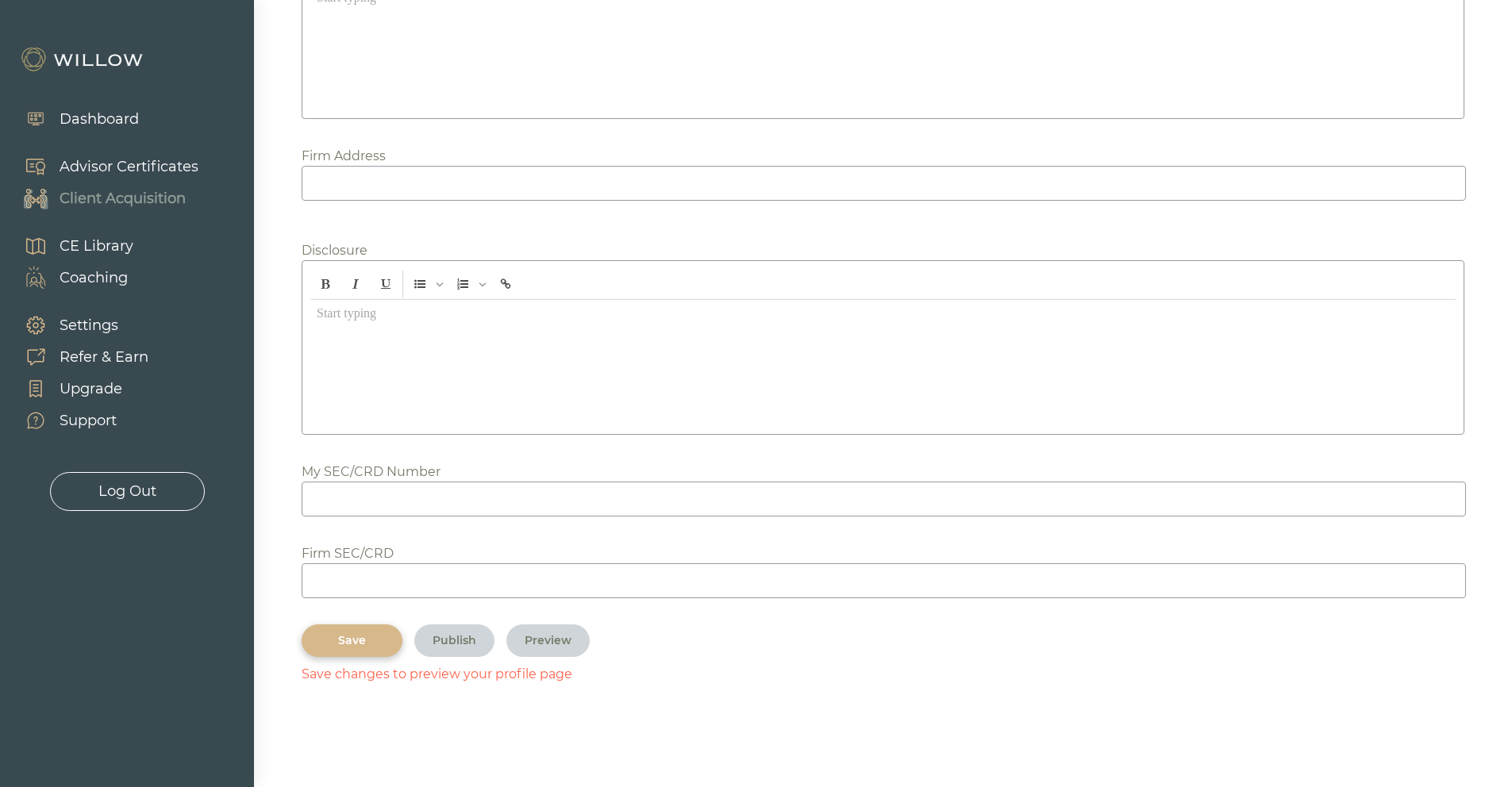
scroll to position [1928, 0]
click at [362, 647] on div "Save" at bounding box center [352, 640] width 64 height 16
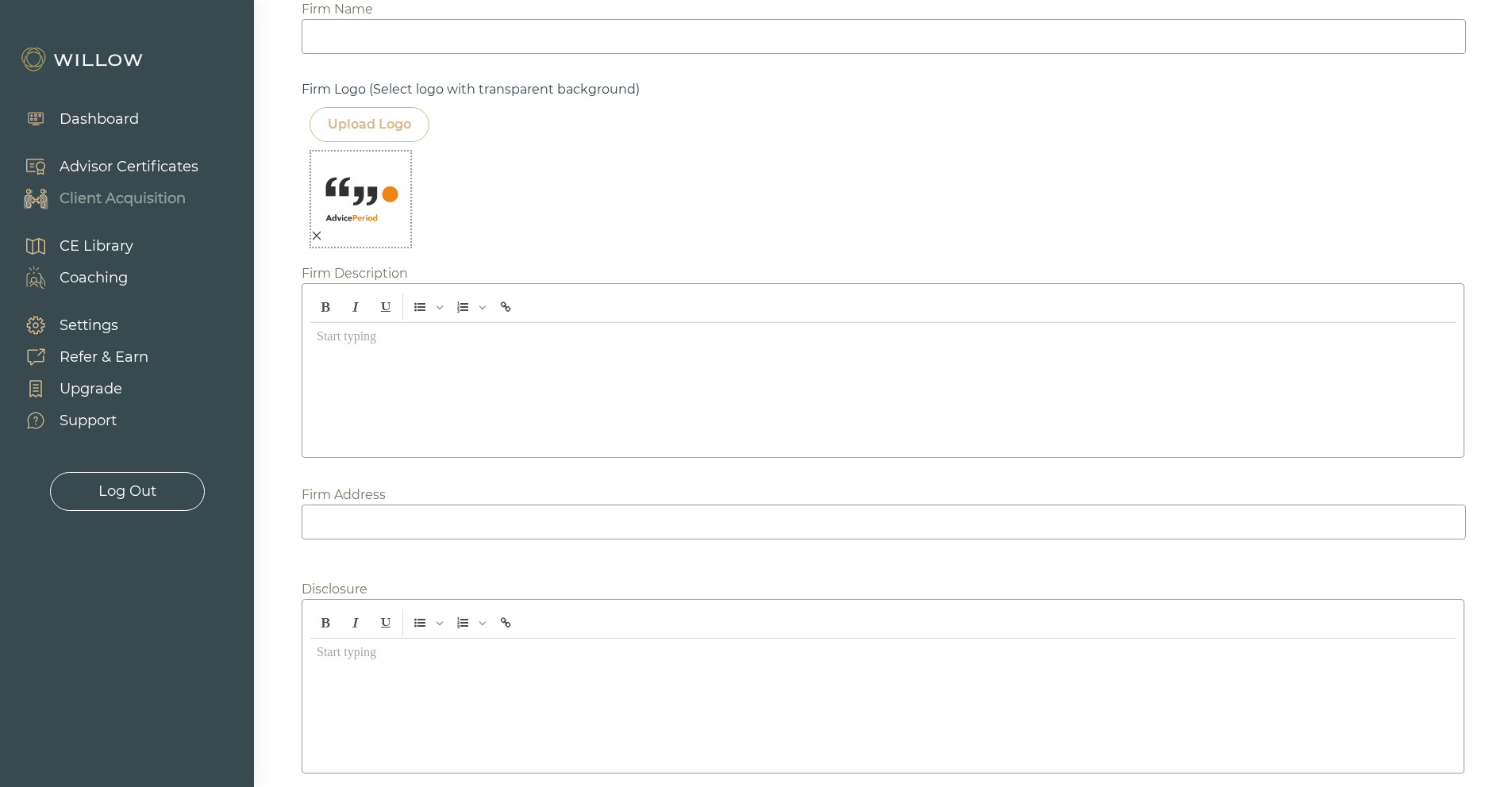
scroll to position [1299, 0]
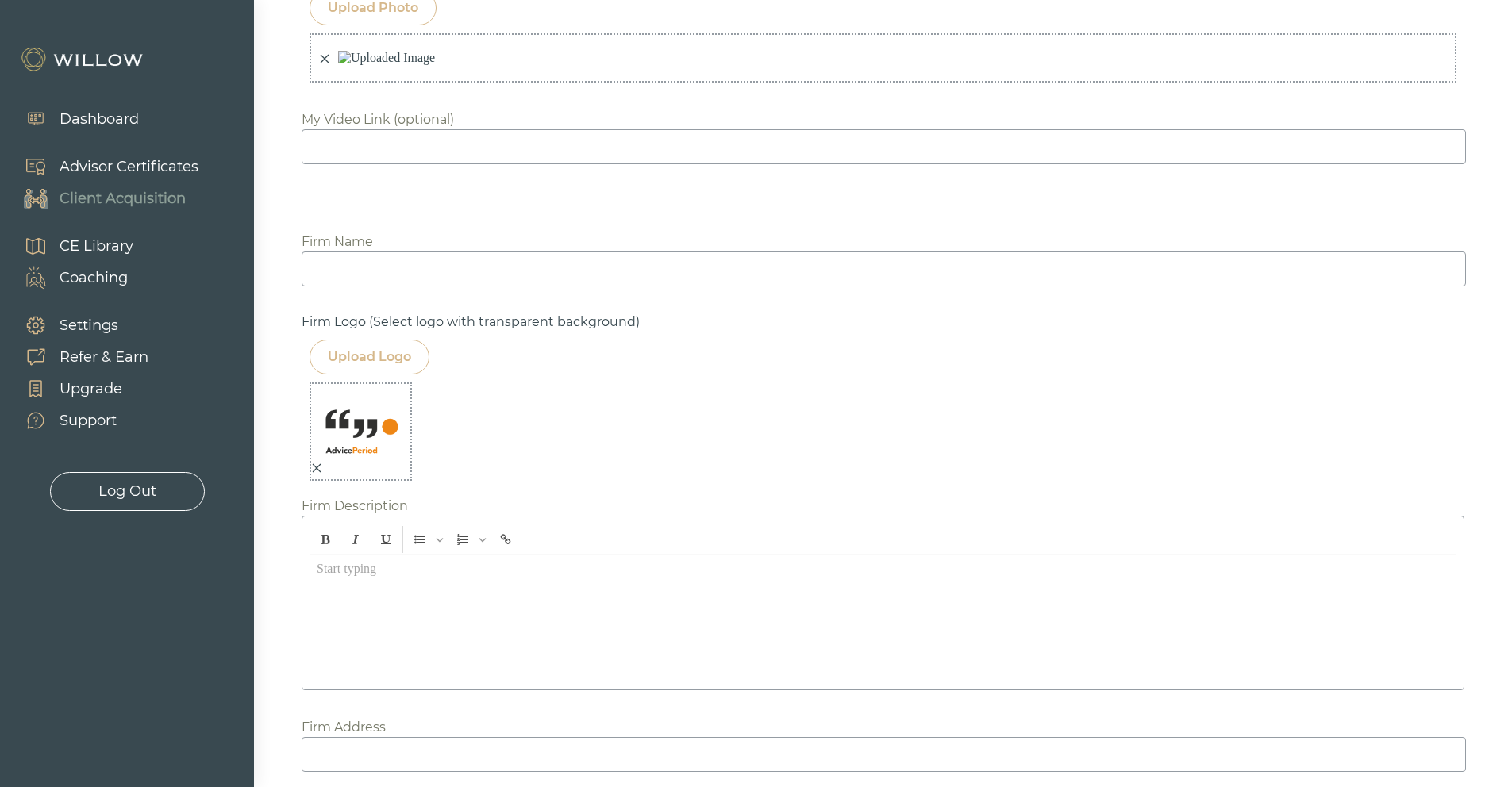
click at [407, 286] on input at bounding box center [883, 269] width 1164 height 35
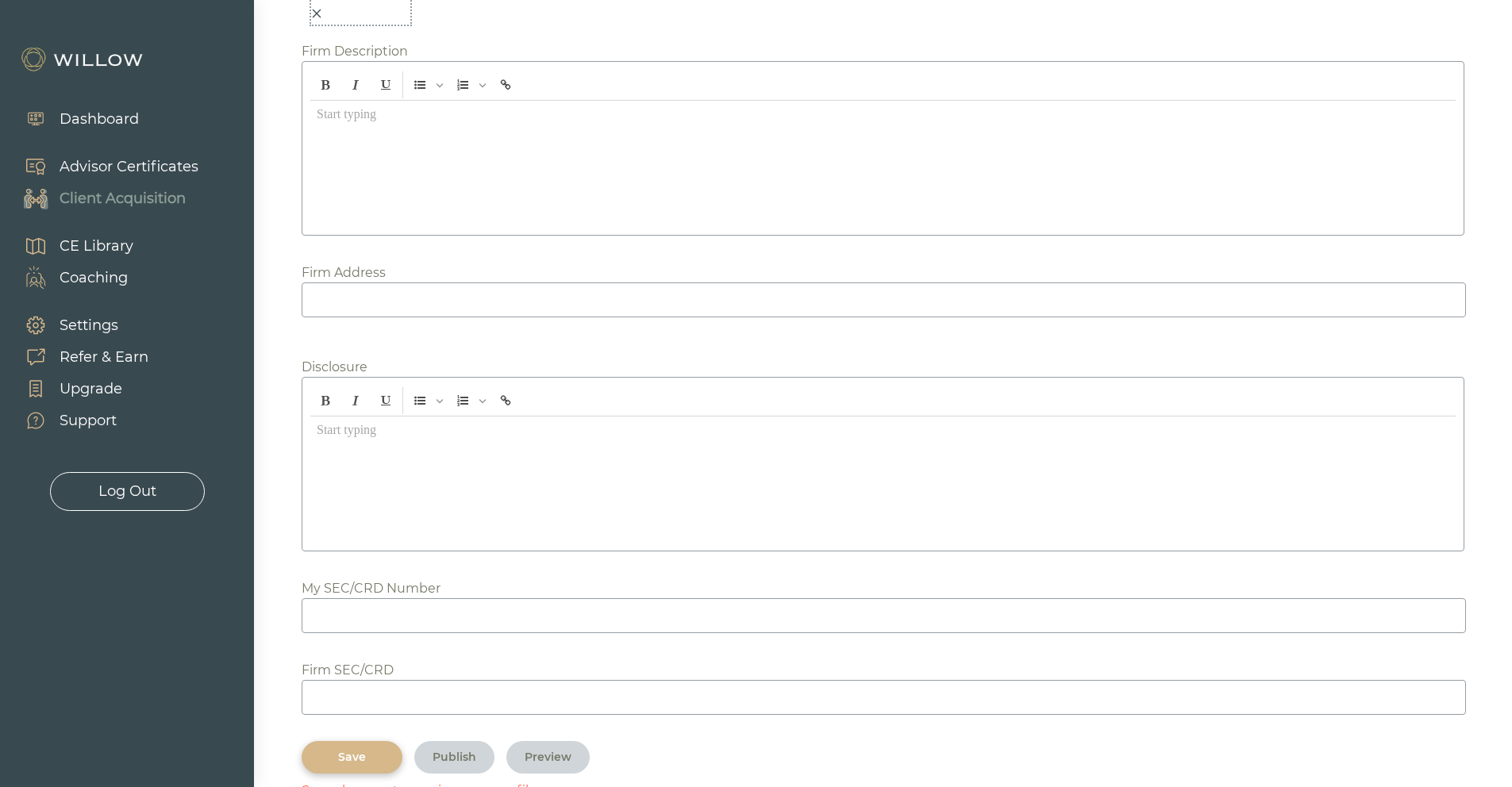
scroll to position [1928, 0]
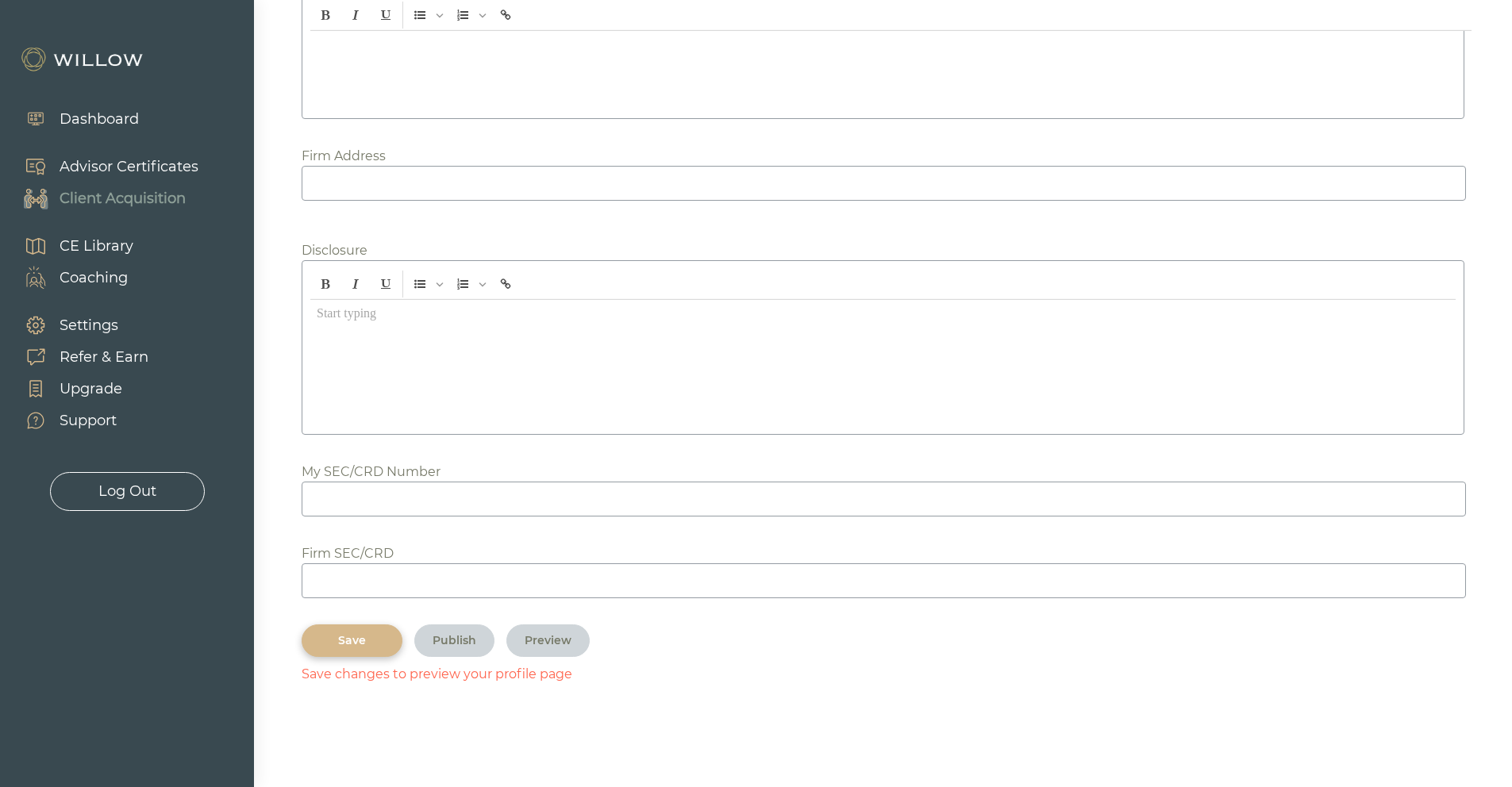
type input "AdvicePeriod"
click at [350, 635] on div "Save" at bounding box center [352, 640] width 64 height 16
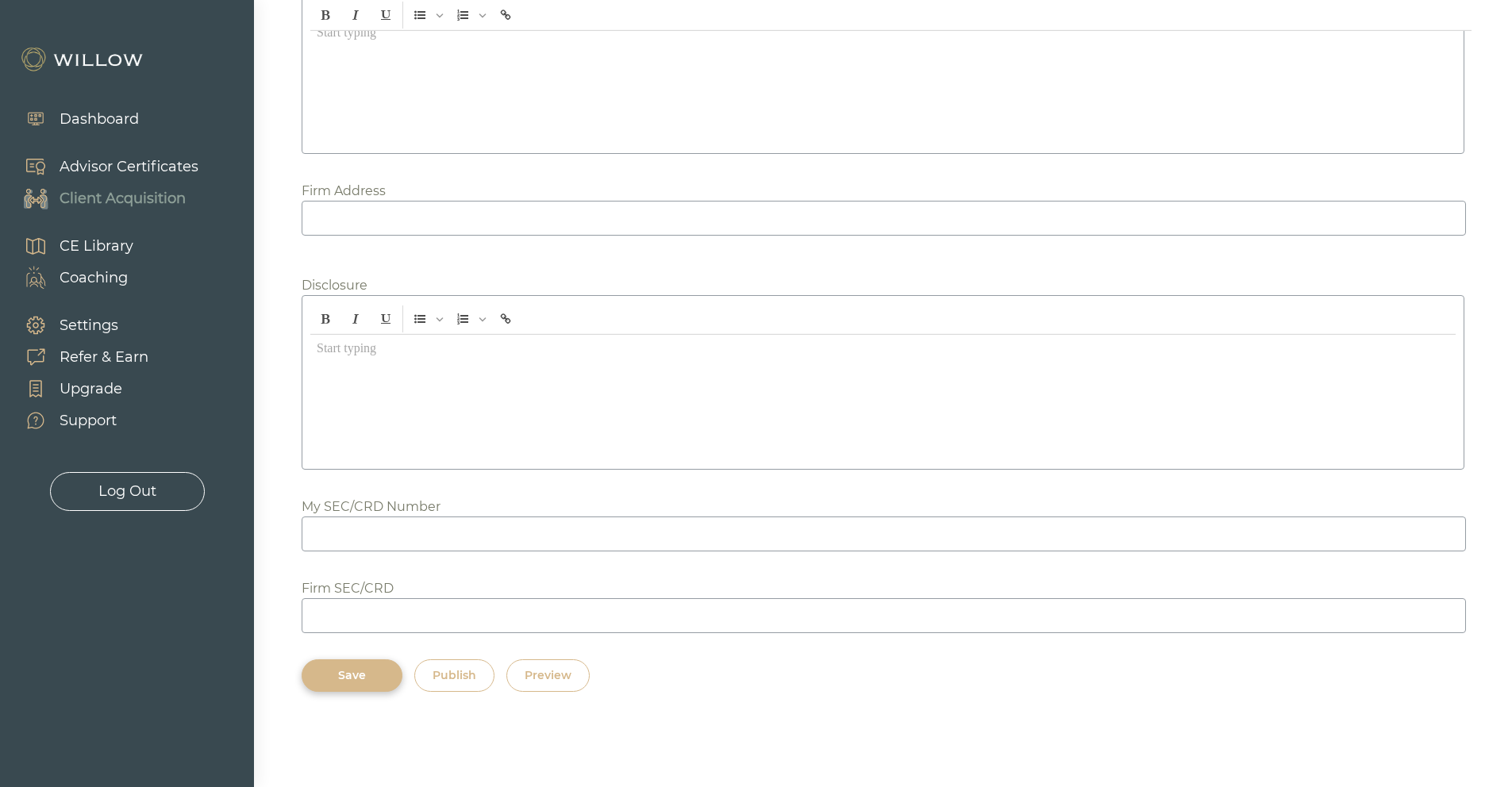
scroll to position [1894, 0]
click at [349, 359] on div at bounding box center [883, 398] width 1145 height 127
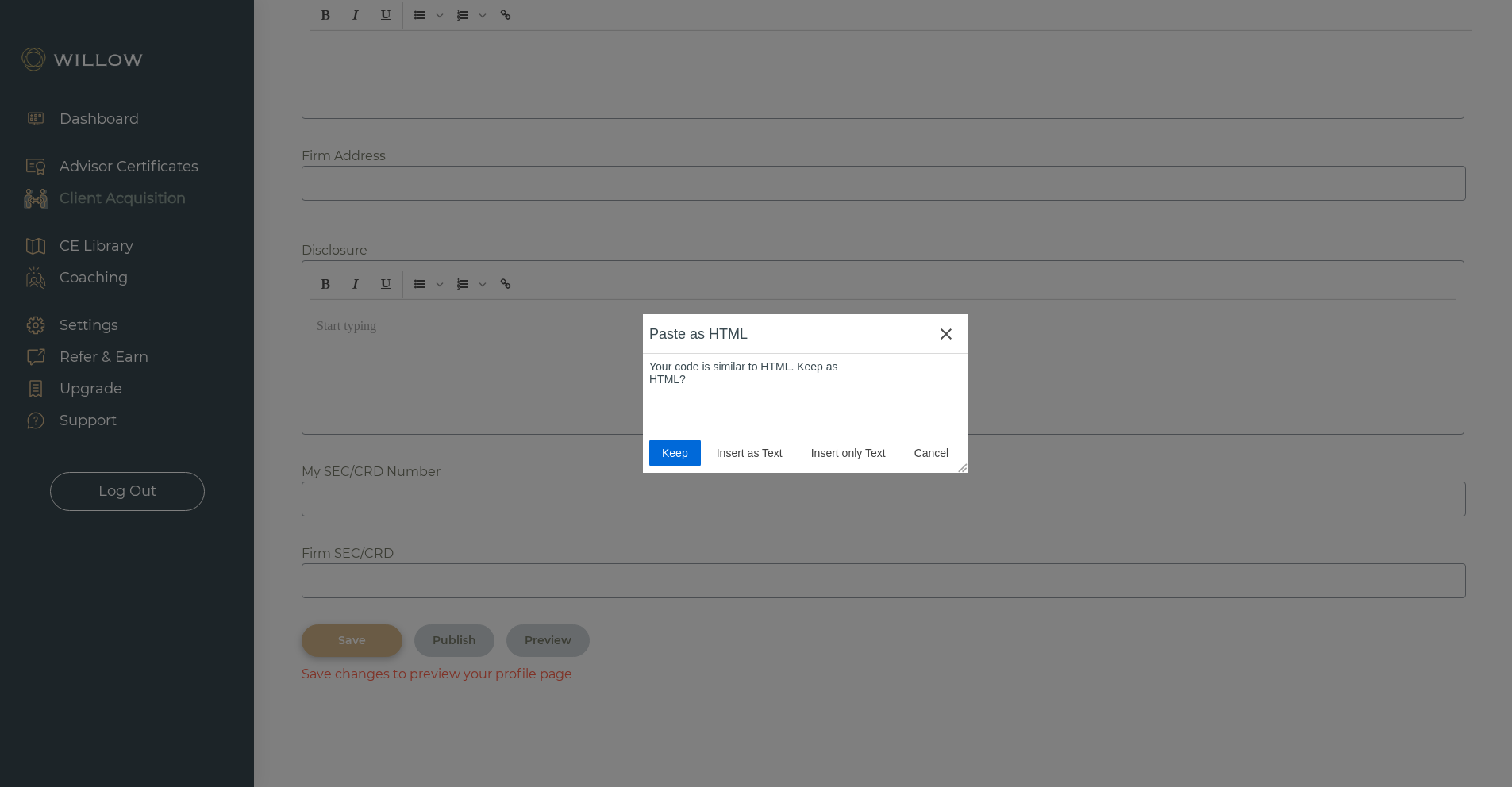
click at [675, 451] on span "Keep" at bounding box center [675, 452] width 39 height 13
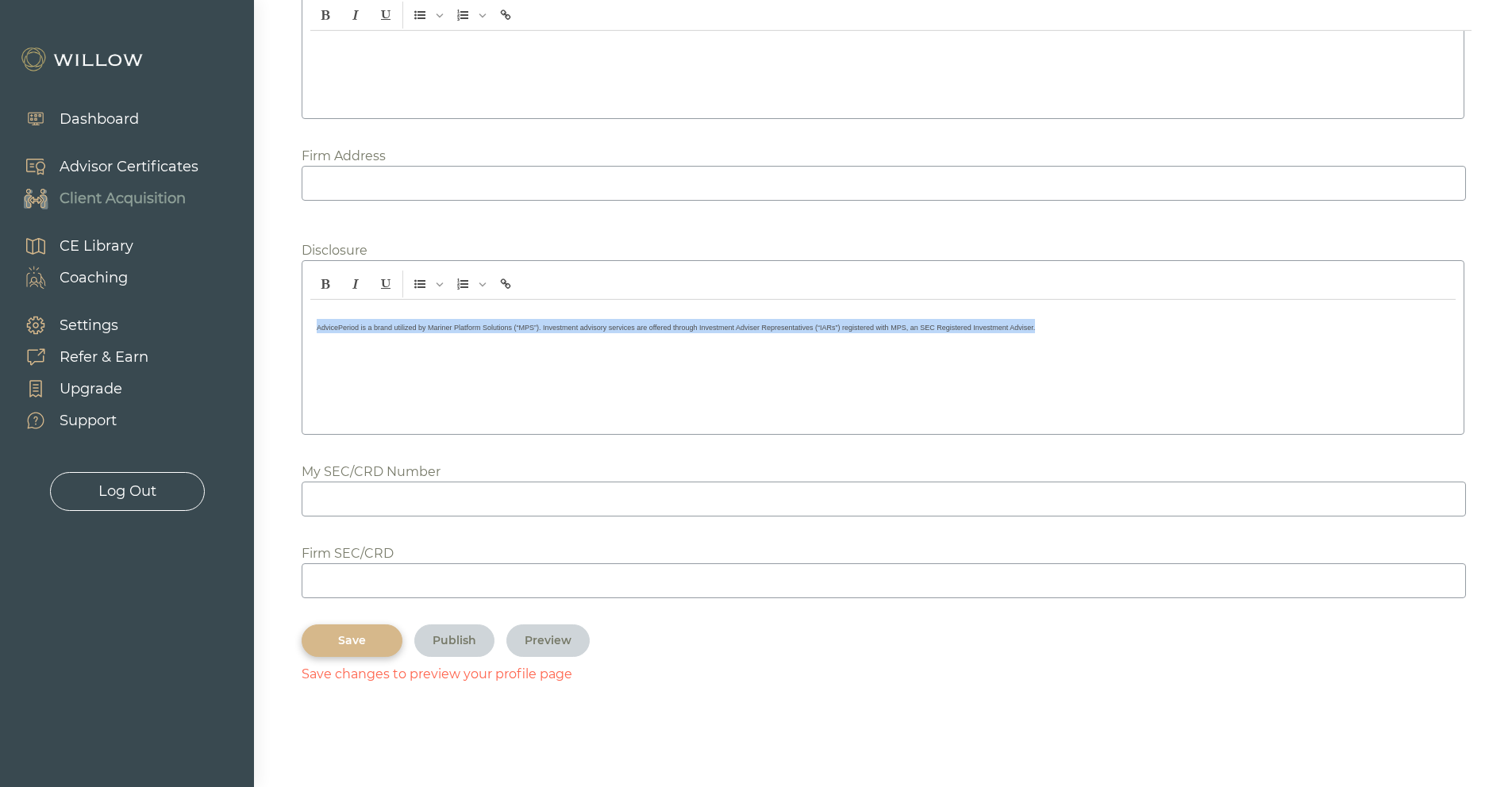
drag, startPoint x: 1036, startPoint y: 363, endPoint x: 233, endPoint y: 354, distance: 803.1
click at [346, 649] on div "Save" at bounding box center [352, 640] width 64 height 16
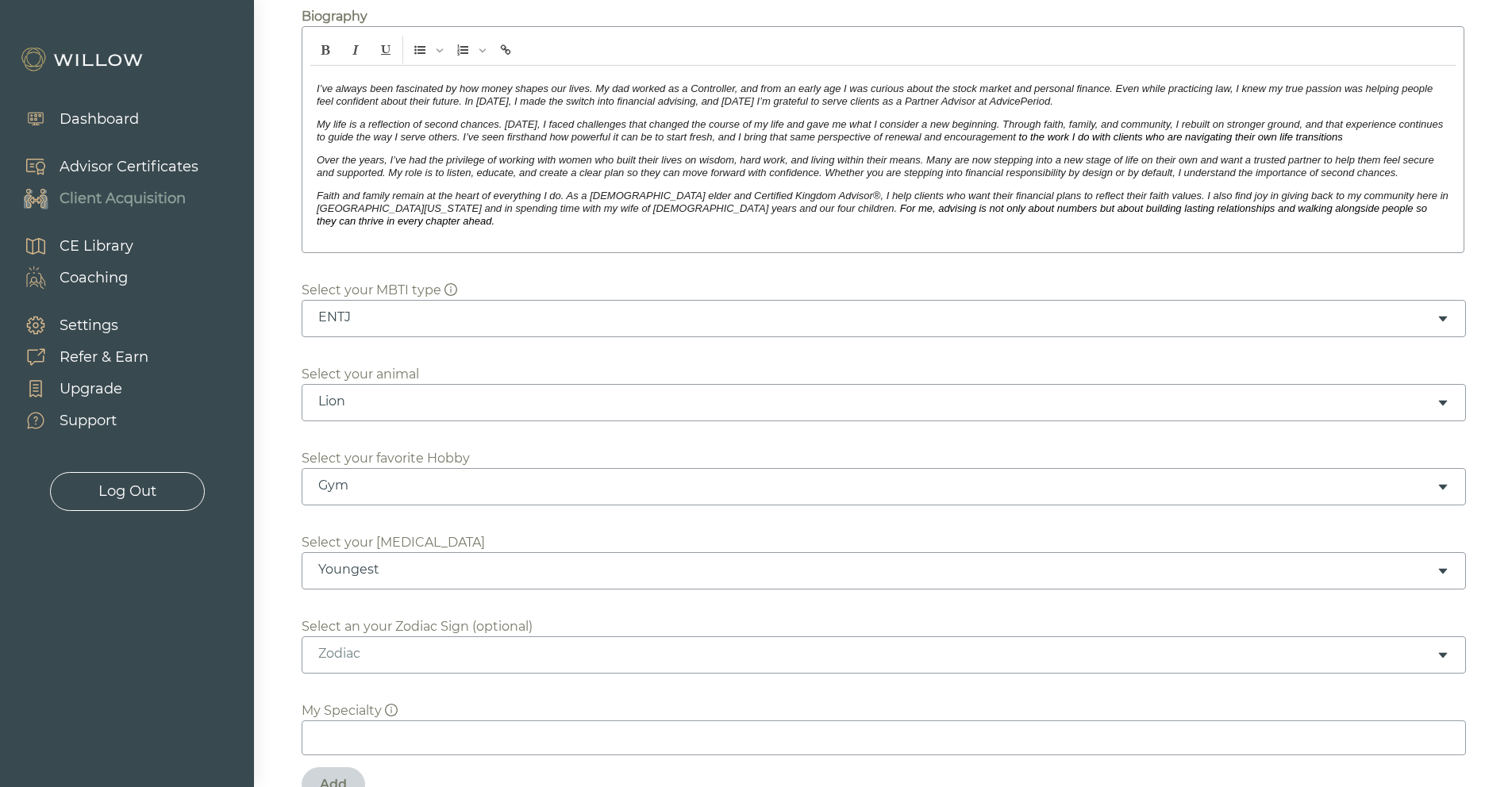
scroll to position [152, 0]
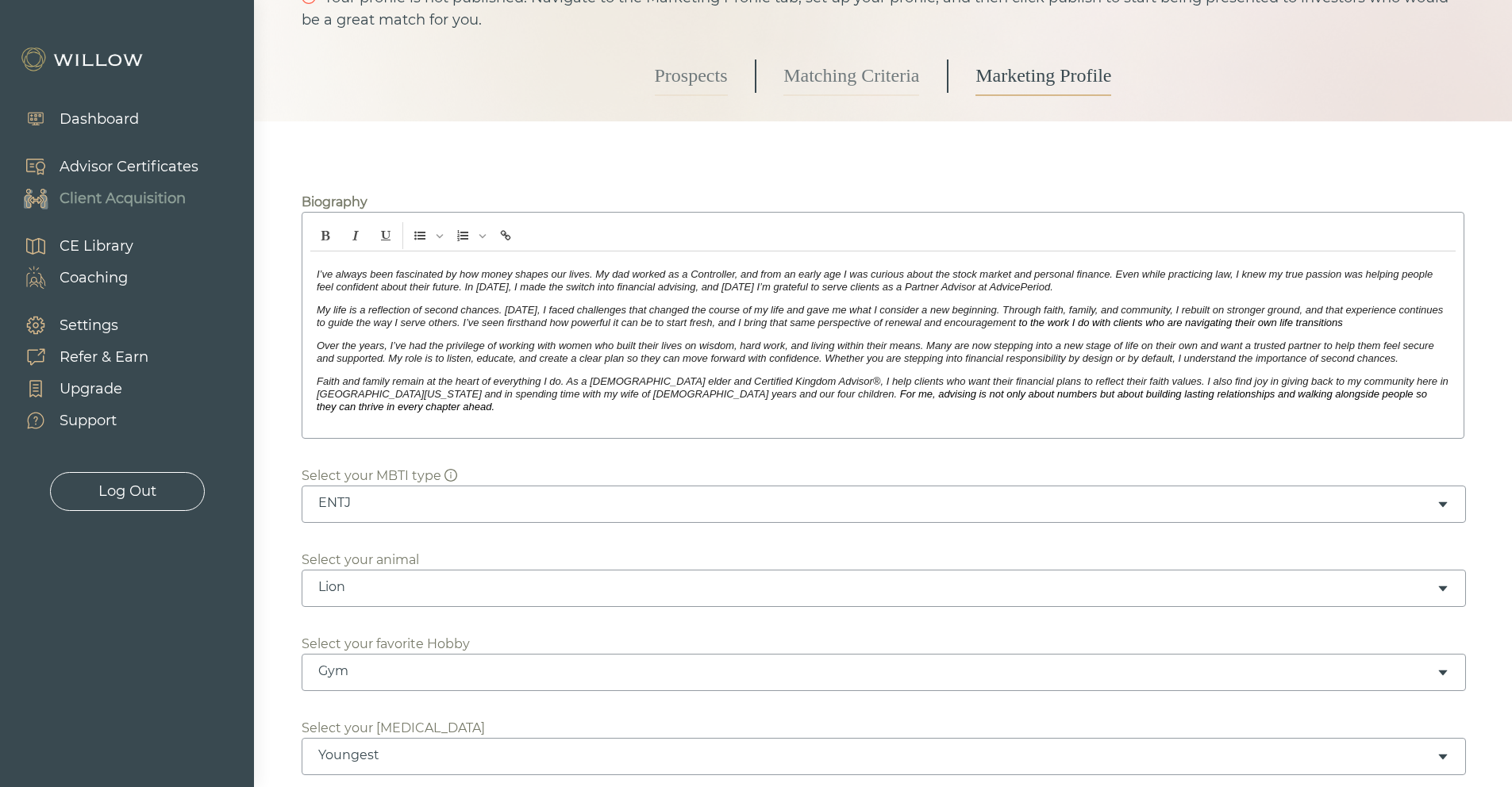
click at [1391, 400] on p "Faith and family remain at the heart of everything I do. As a [DEMOGRAPHIC_DATA…" at bounding box center [883, 394] width 1132 height 38
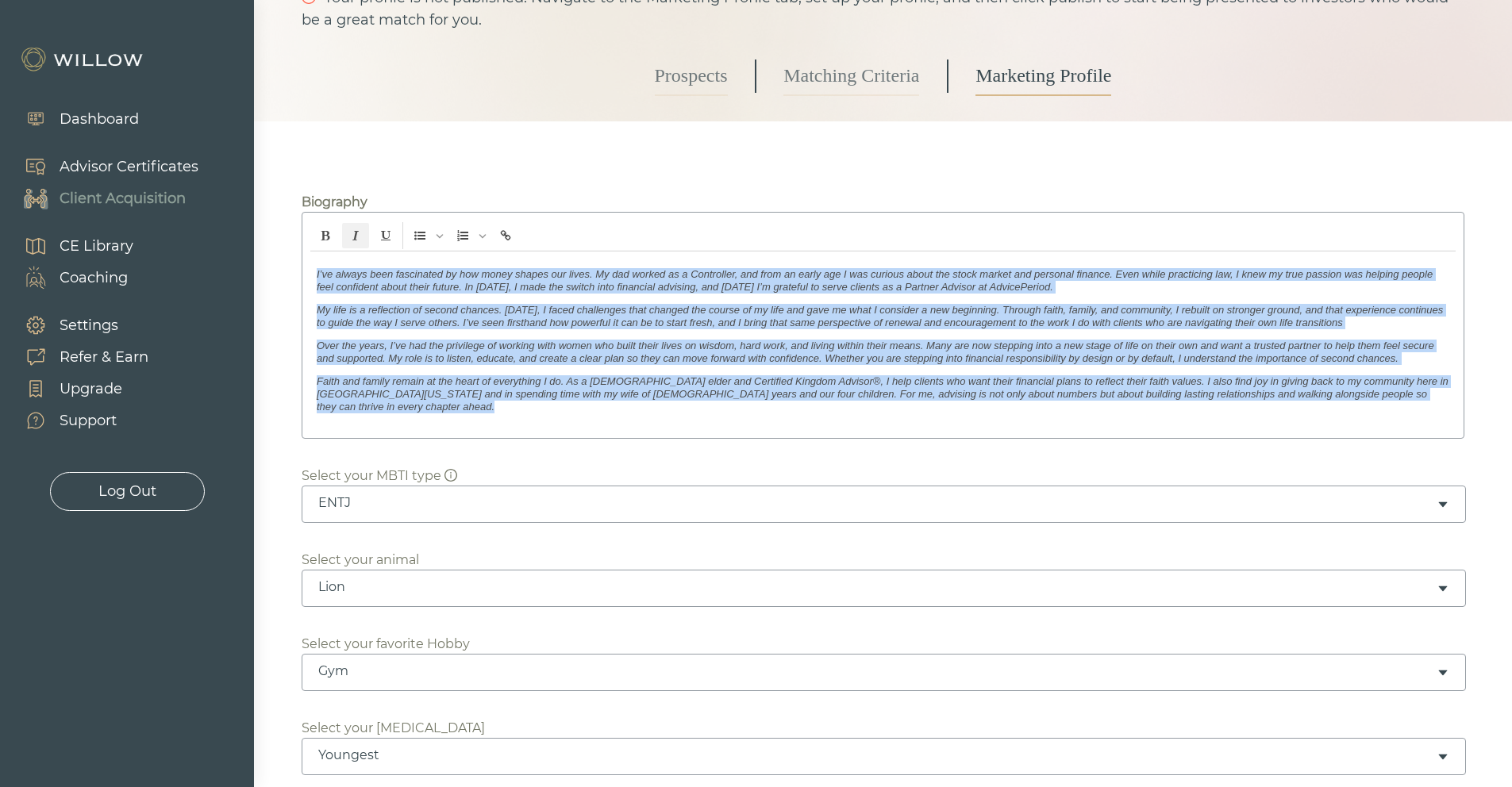
drag, startPoint x: 1391, startPoint y: 397, endPoint x: 218, endPoint y: 268, distance: 1180.1
click at [218, 268] on div "Dashboard Advisor Certificates Client Acquisition CE Library Coaching Settings …" at bounding box center [756, 242] width 1512 height 787
click at [349, 231] on button "Italic" at bounding box center [355, 235] width 27 height 27
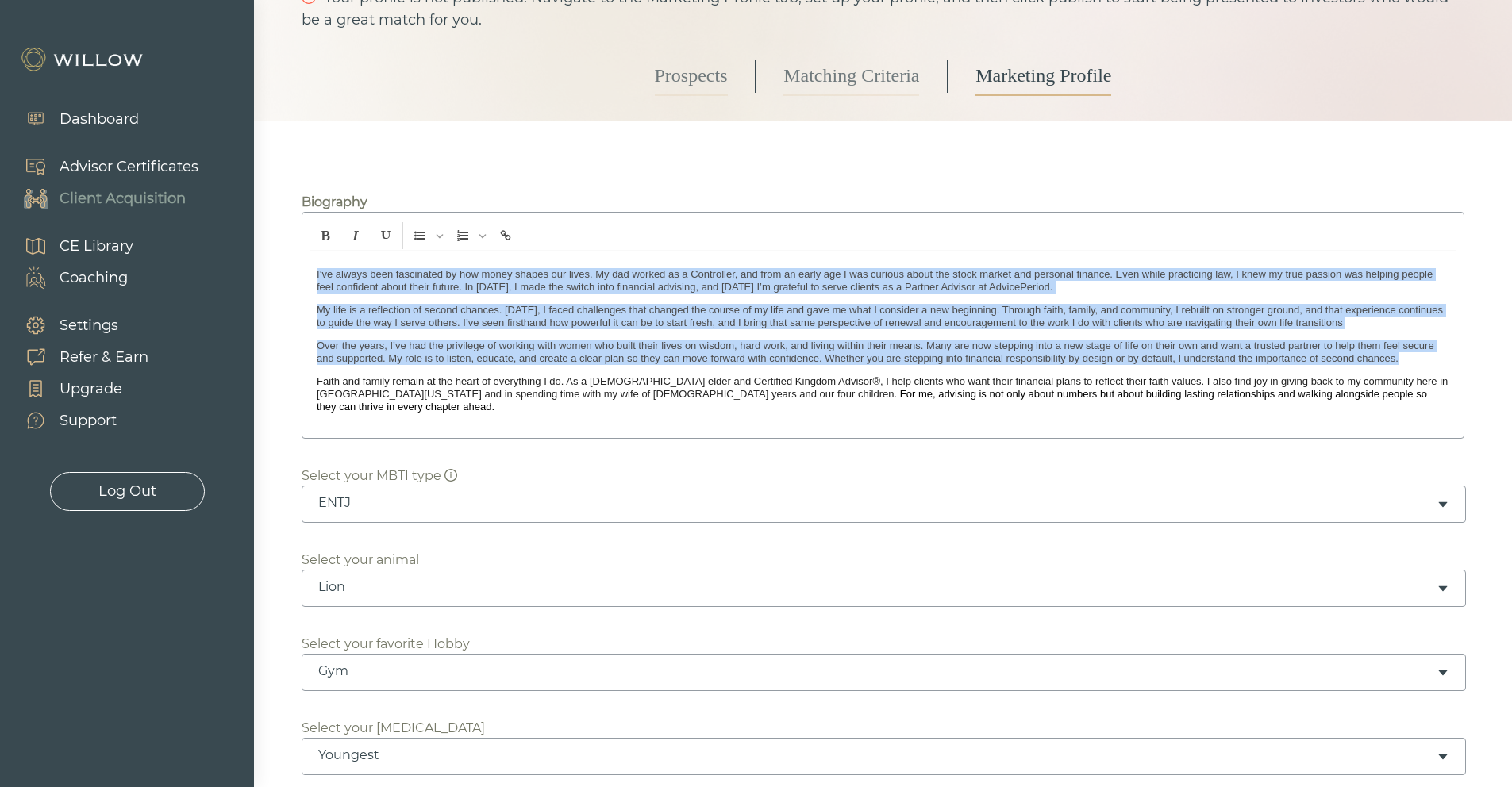
click at [1433, 400] on div "I’ve always been fascinated by how money shapes our lives. My dad worked as a C…" at bounding box center [883, 341] width 1145 height 179
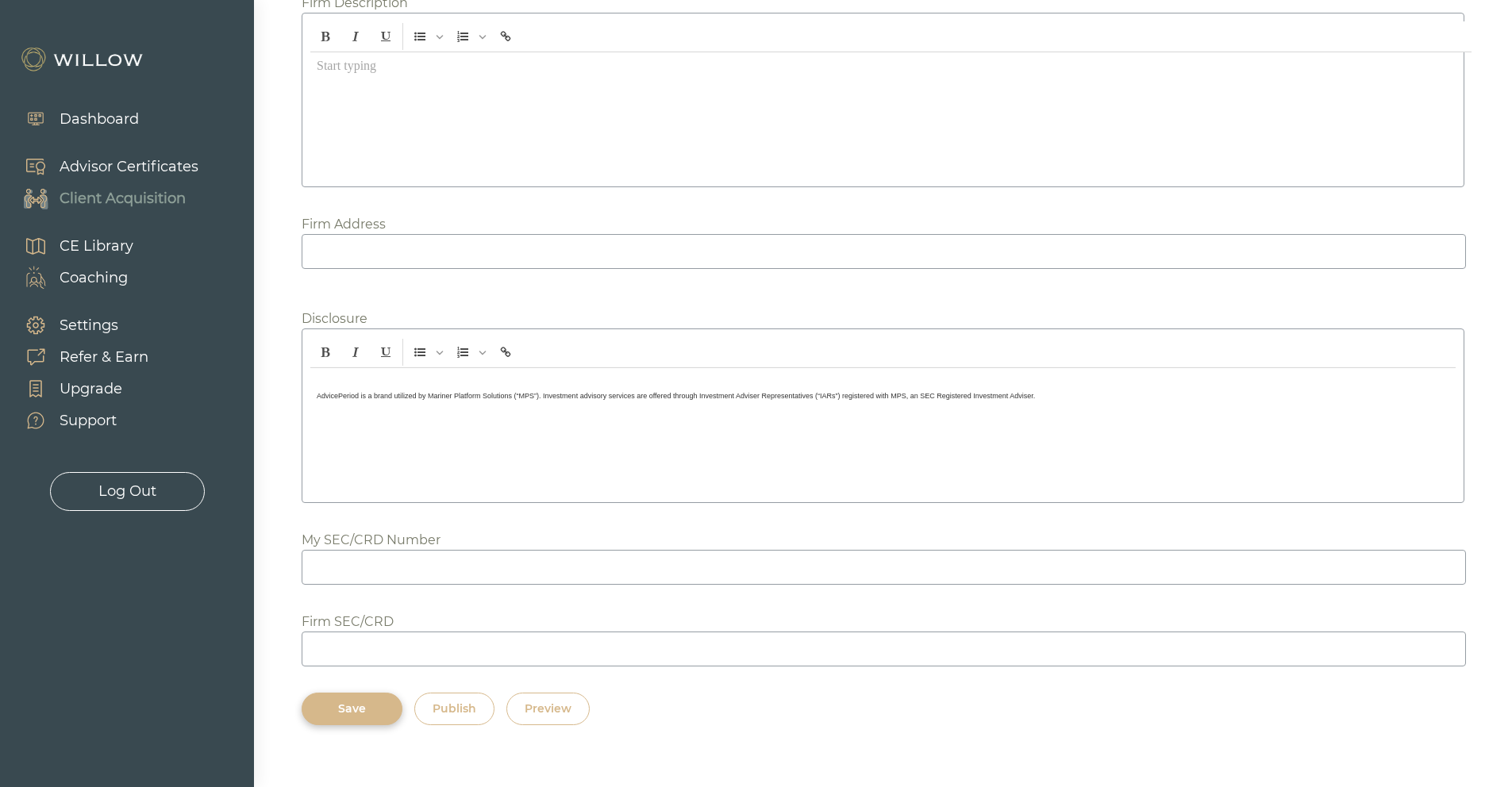
scroll to position [1894, 0]
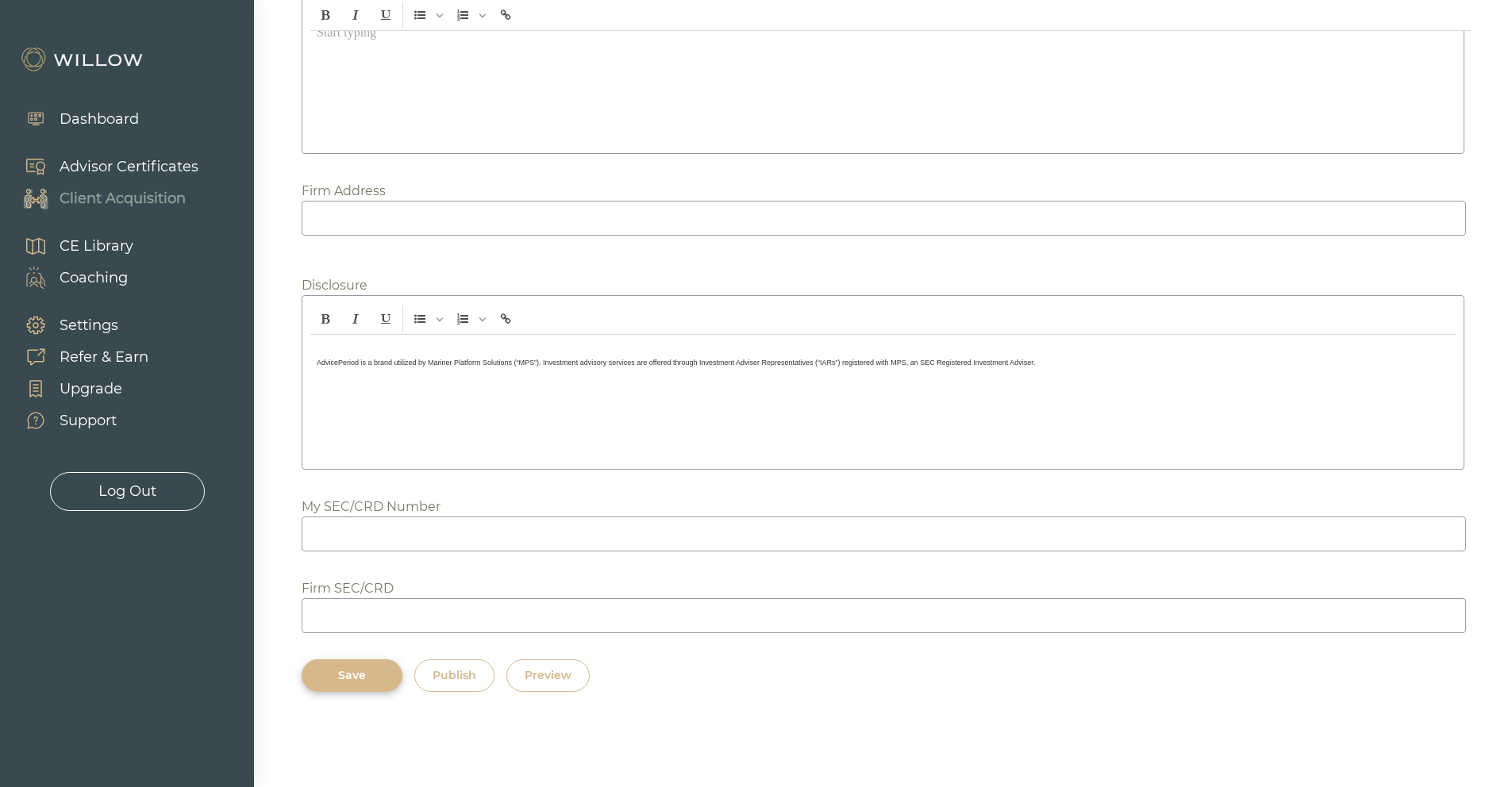
click at [420, 230] on input at bounding box center [883, 218] width 1164 height 35
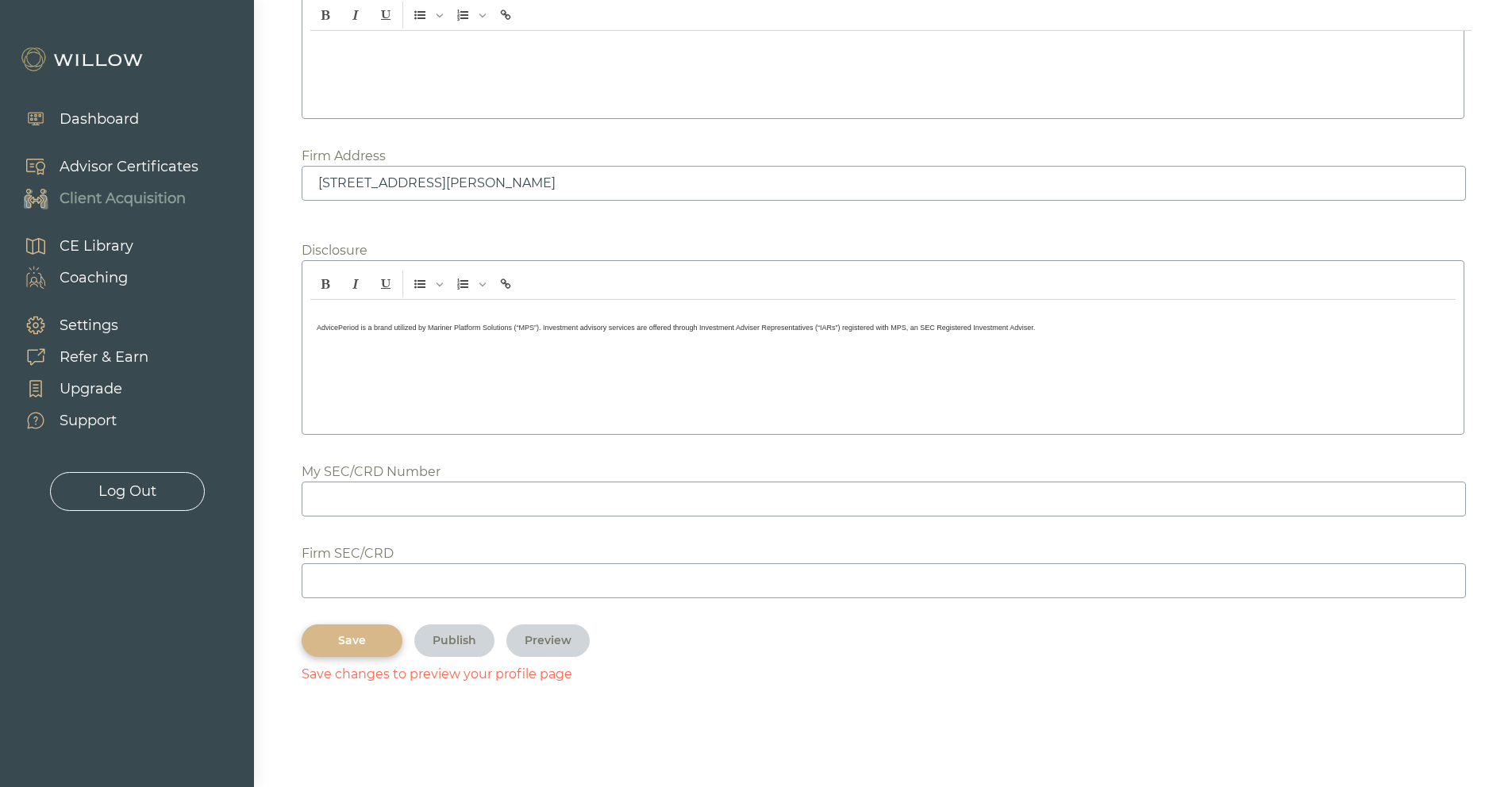
type input "[STREET_ADDRESS][PERSON_NAME]"
click at [354, 649] on div "Save" at bounding box center [352, 640] width 64 height 16
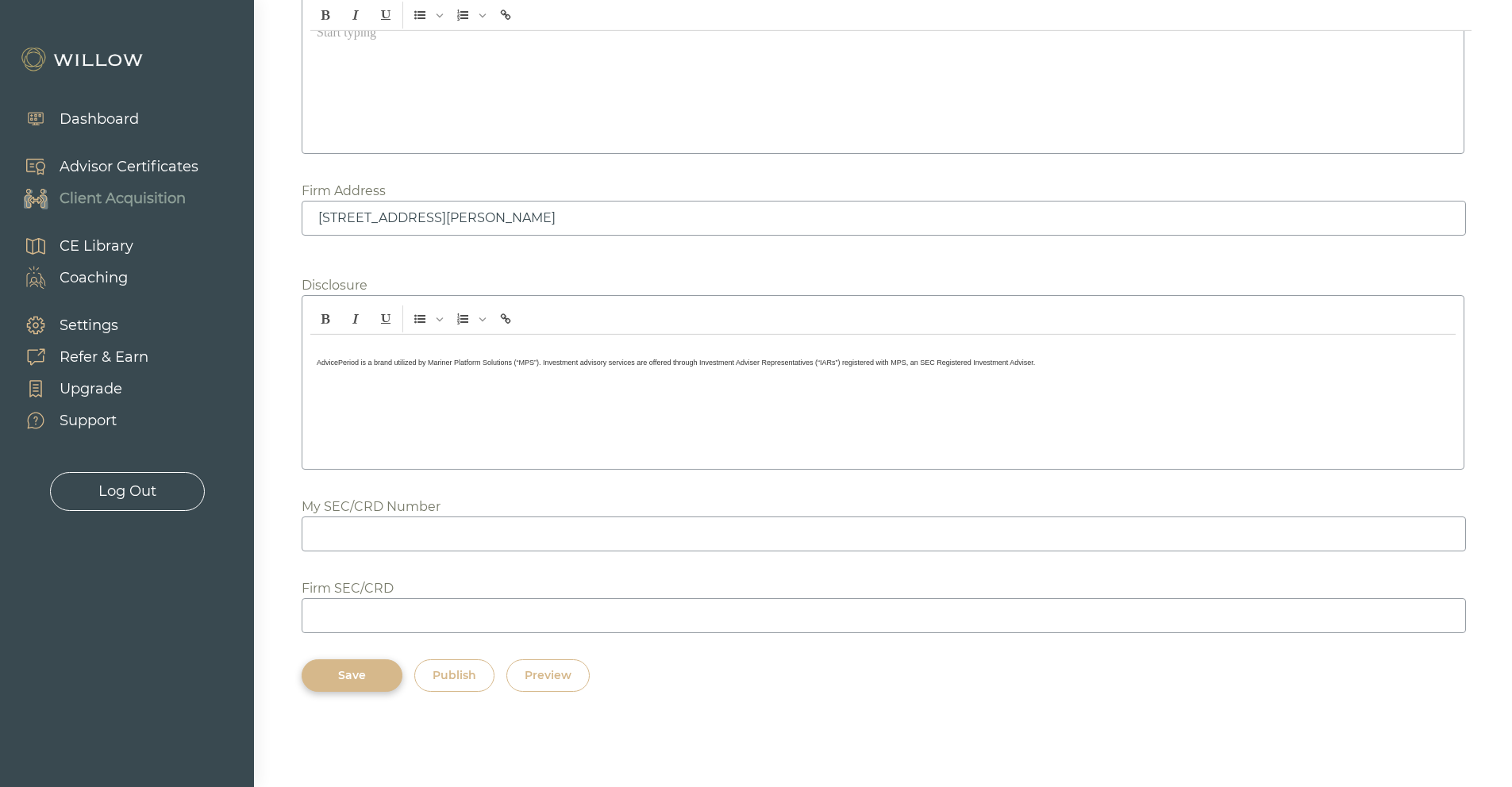
click at [360, 530] on input at bounding box center [883, 534] width 1164 height 35
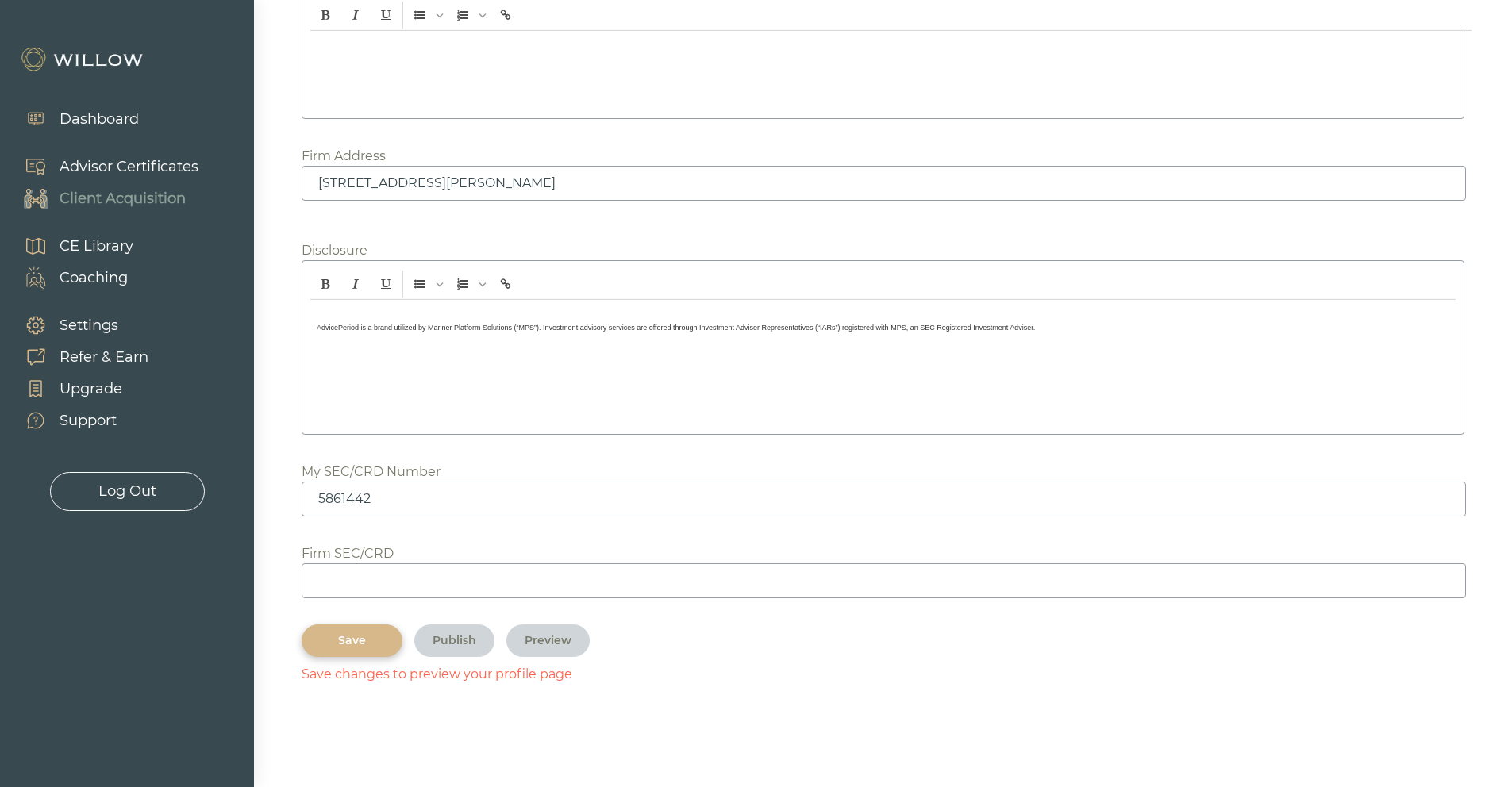
type input "5861442"
click at [330, 598] on input at bounding box center [883, 581] width 1164 height 35
type input "305418"
click at [356, 649] on div "Save" at bounding box center [352, 640] width 64 height 16
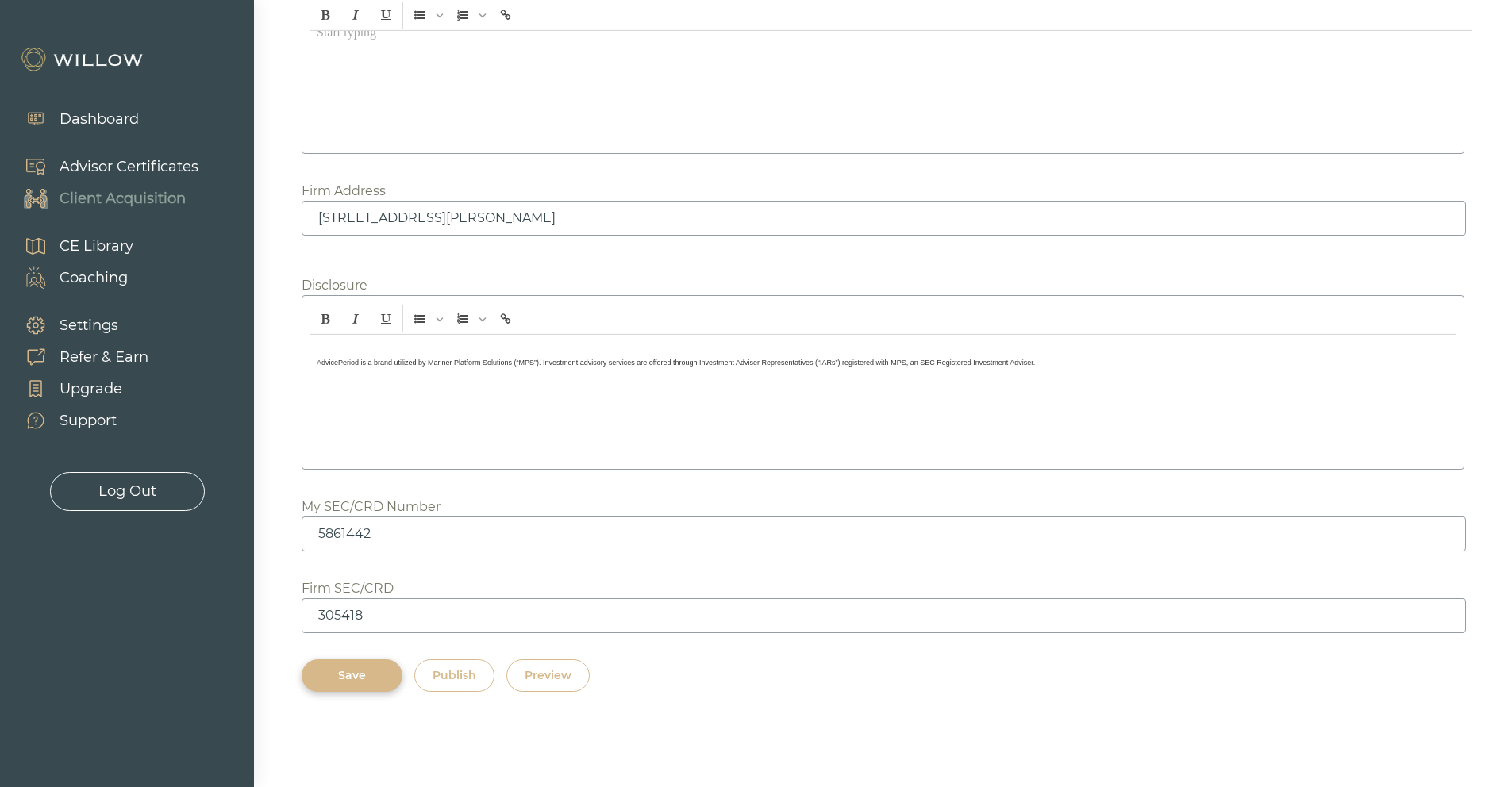
click at [1041, 366] on p "﻿ AdvicePeriod is a brand utilized by Mariner Platform Solutions (“MPS”). Inves…" at bounding box center [883, 361] width 1132 height 14
click at [1043, 361] on p "AdvicePeriod is a brand utilized by Mariner Platform Solutions (“MPS”). Investm…" at bounding box center [883, 361] width 1132 height 14
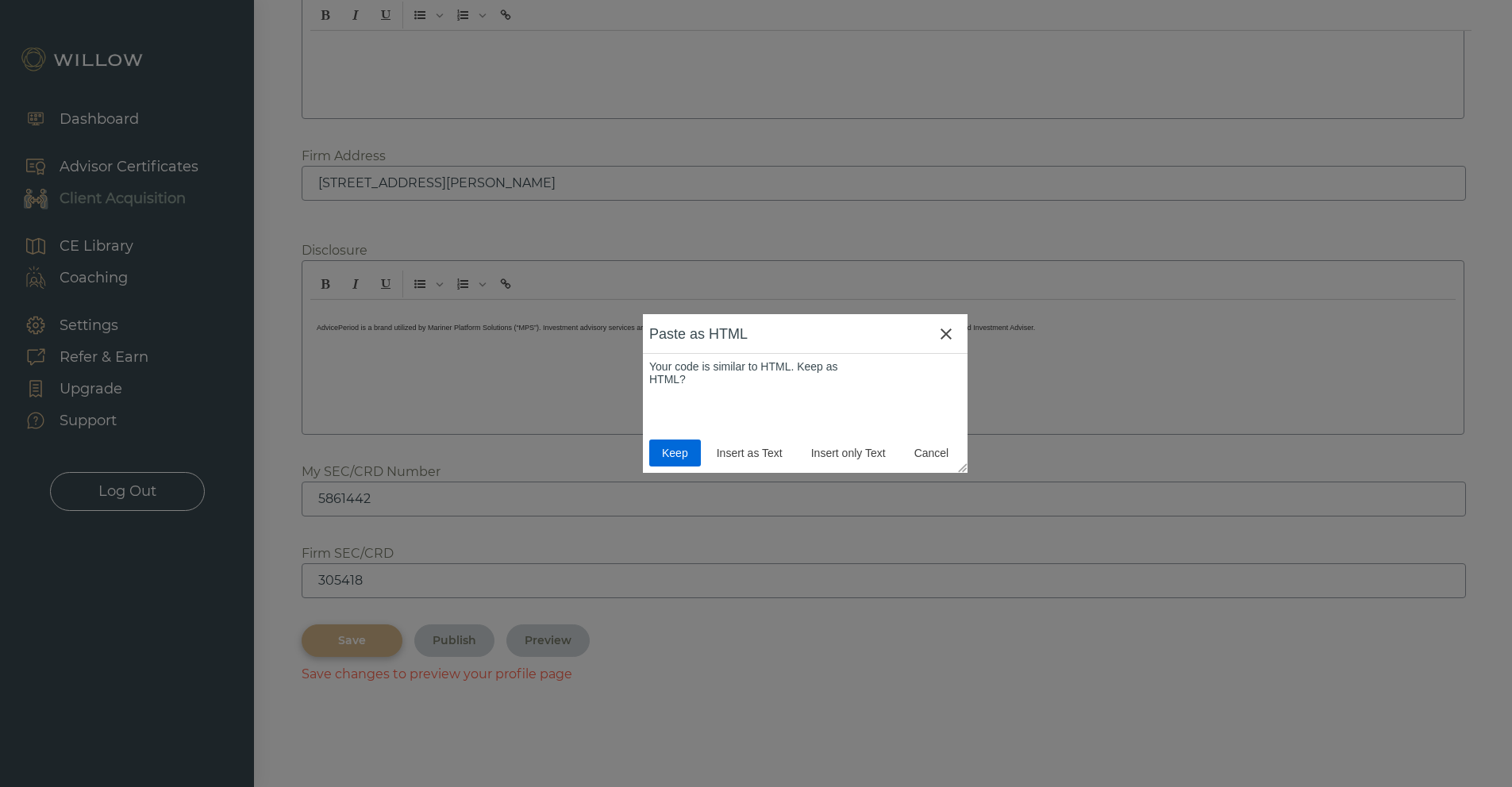
click at [680, 454] on span "Keep" at bounding box center [675, 452] width 39 height 13
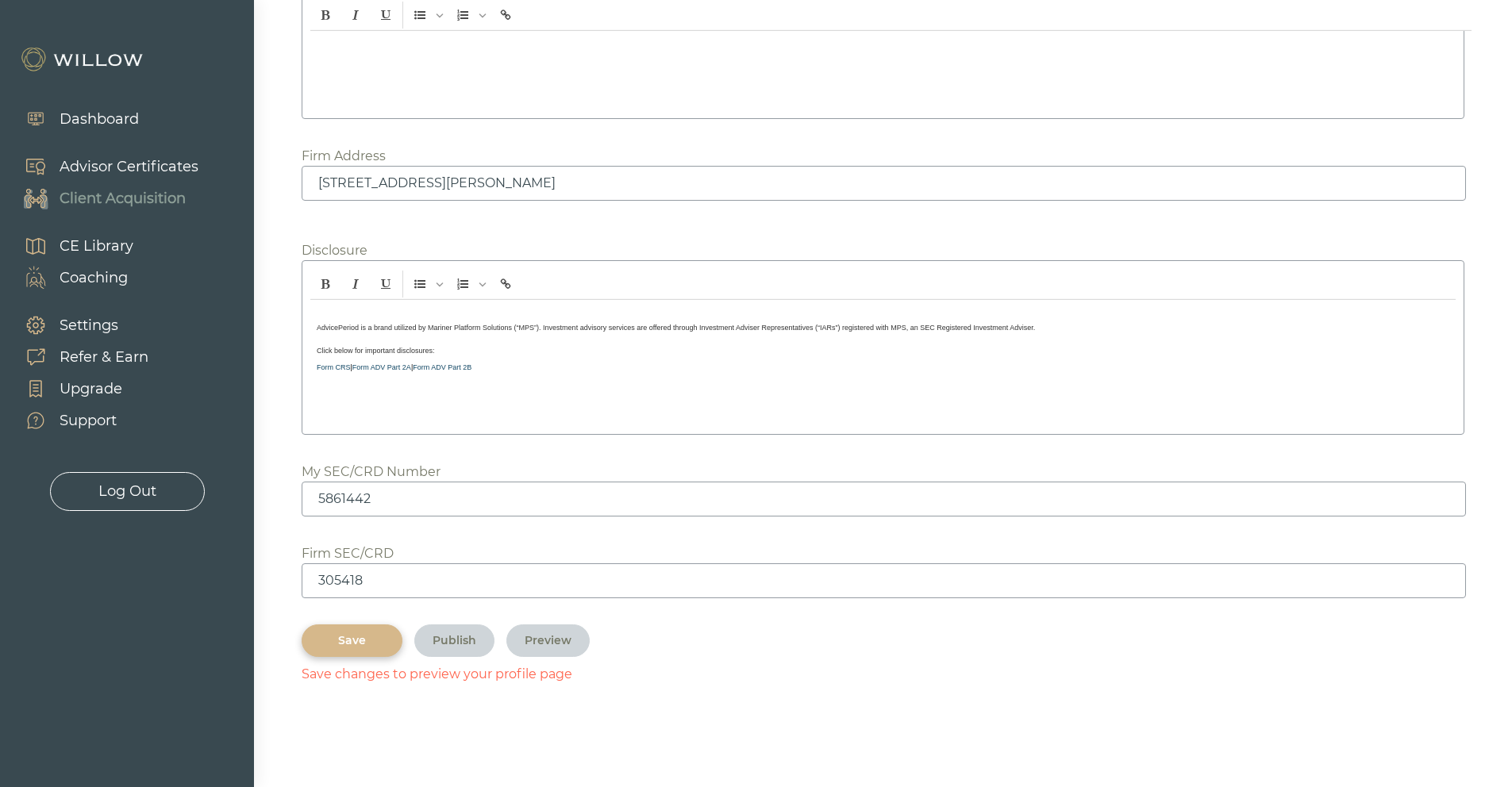
click at [356, 649] on div "Save" at bounding box center [352, 640] width 64 height 16
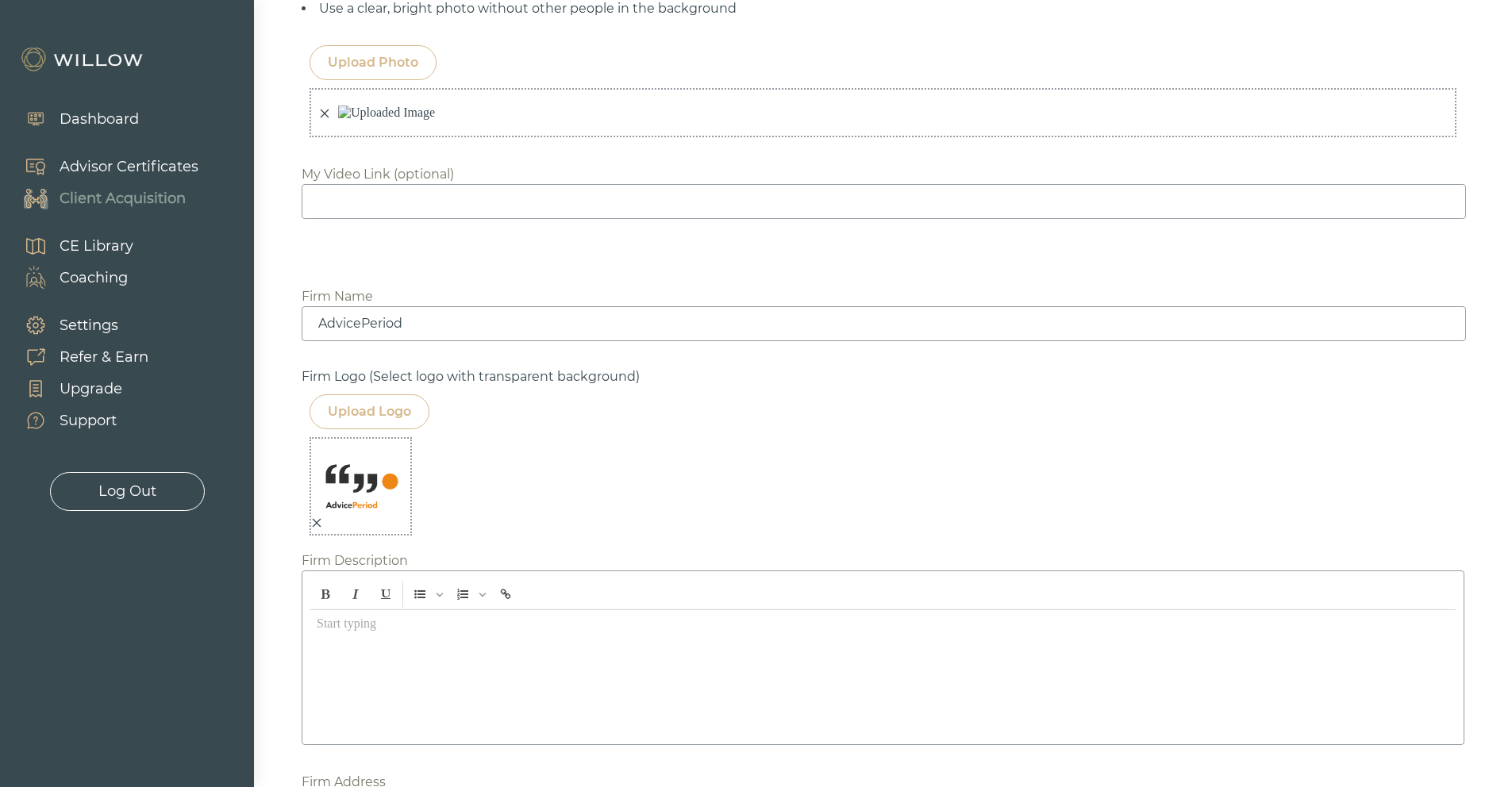
scroll to position [1391, 0]
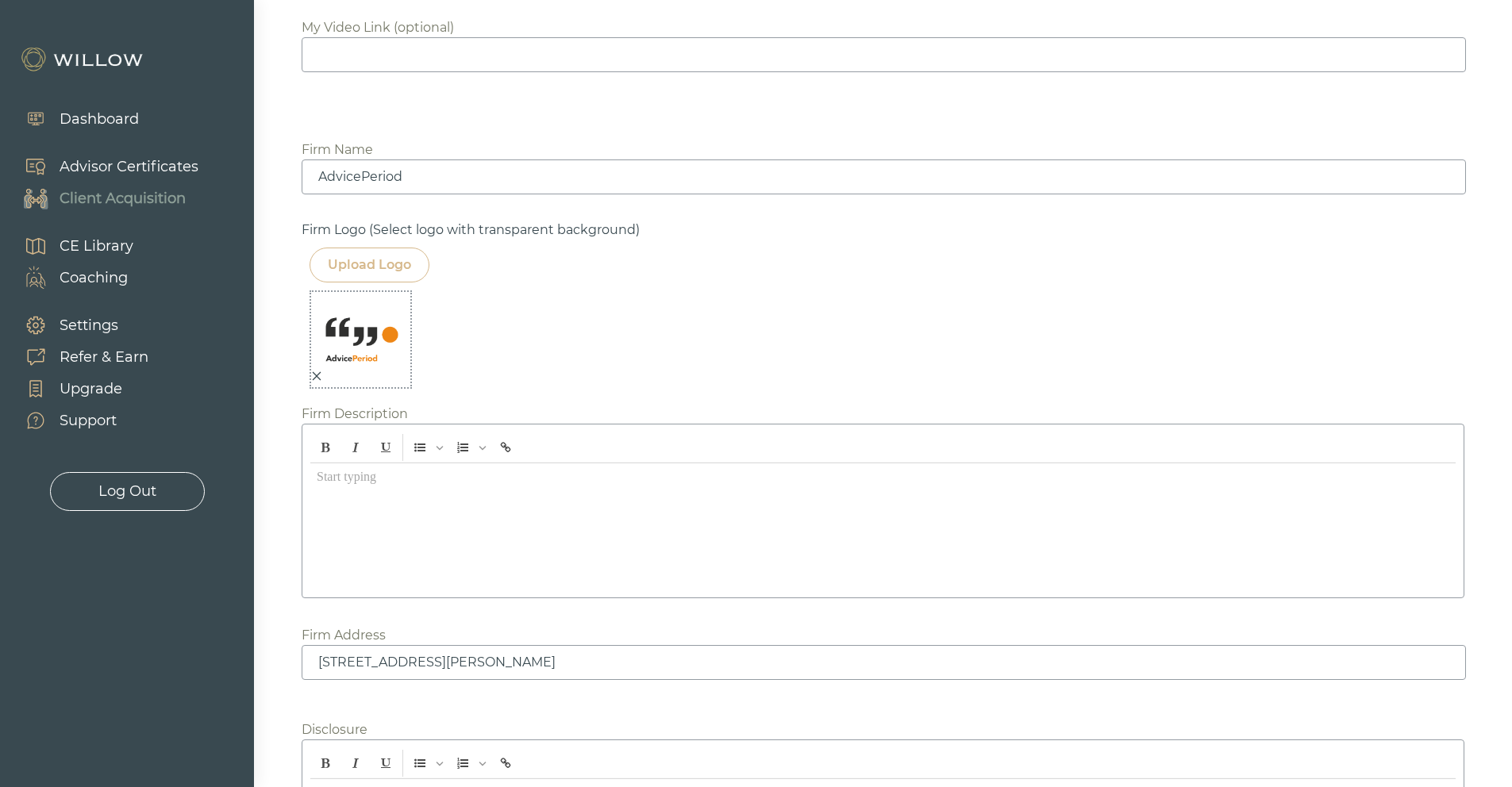
click at [388, 380] on img at bounding box center [362, 340] width 80 height 80
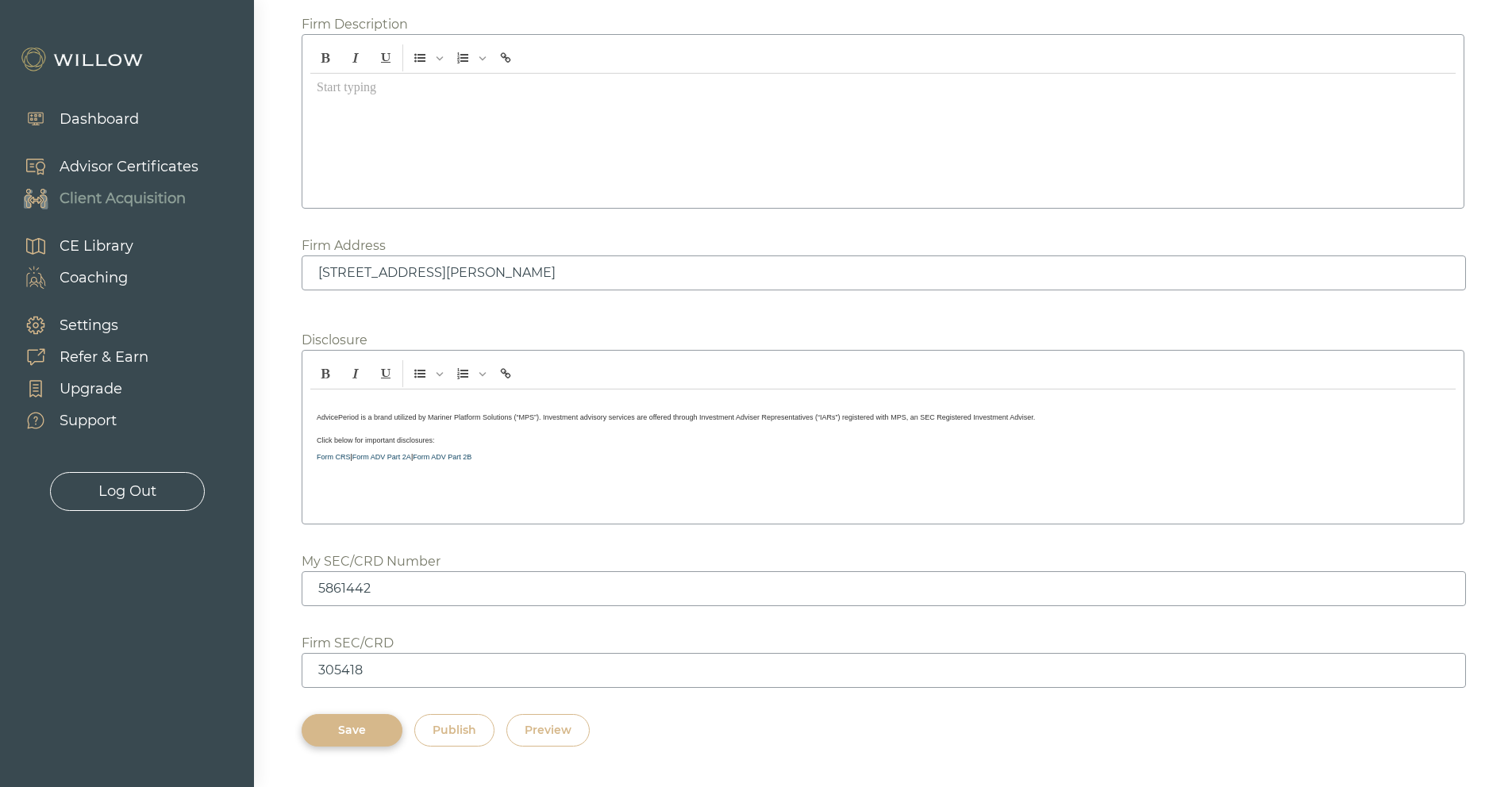
scroll to position [1894, 0]
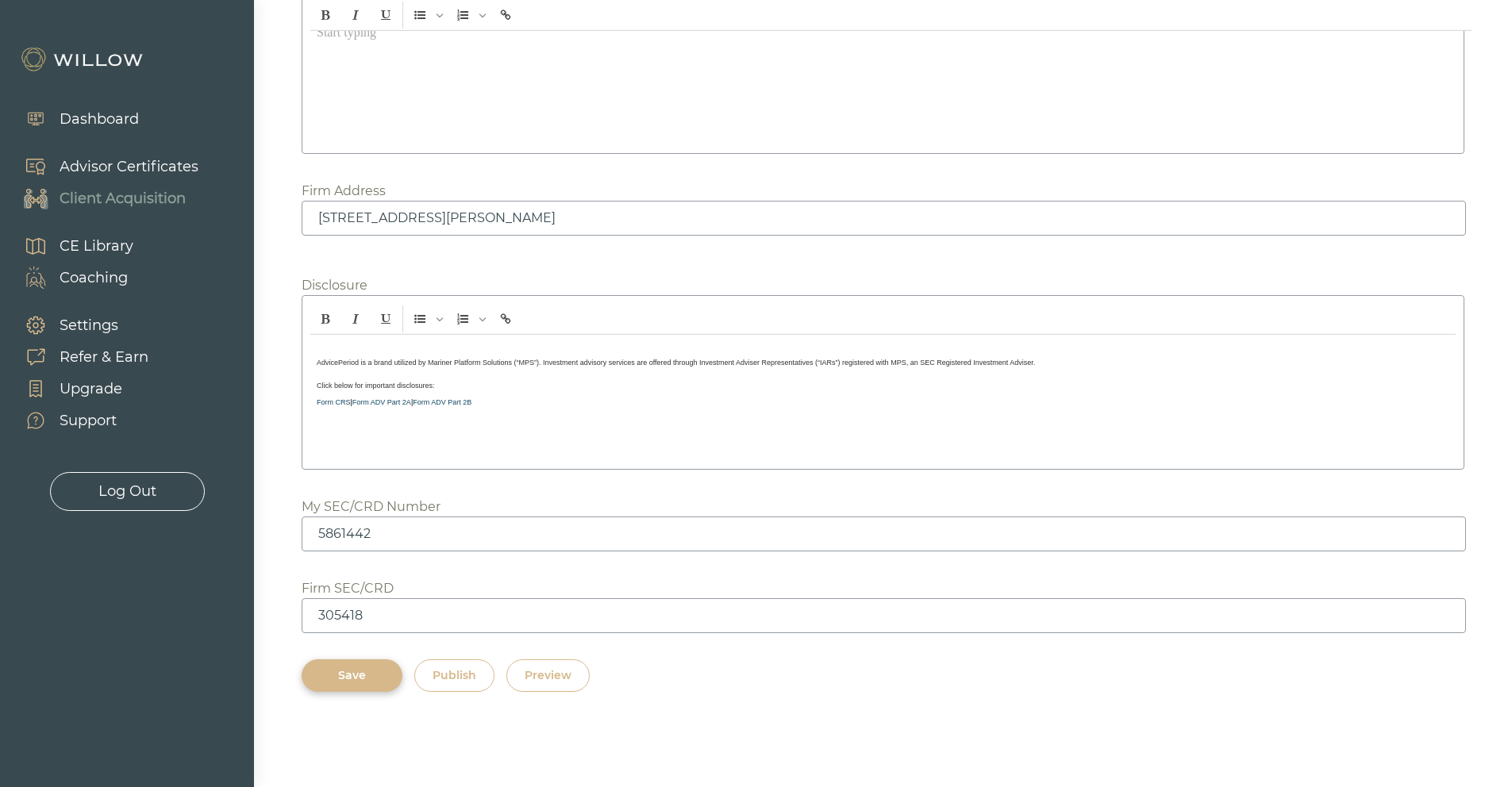
click at [369, 676] on div "Save" at bounding box center [352, 675] width 64 height 16
